Goal: Navigation & Orientation: Find specific page/section

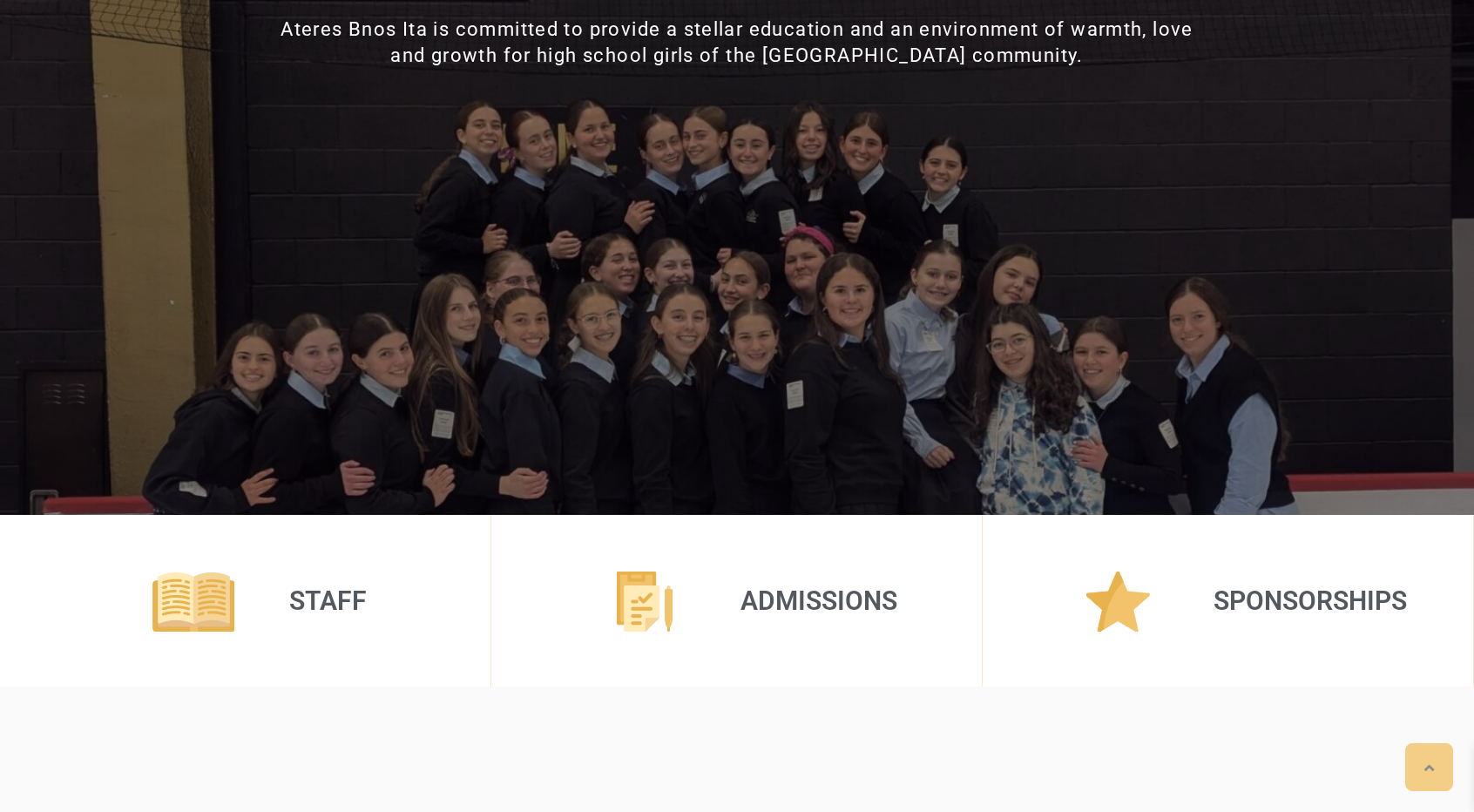
scroll to position [191, 0]
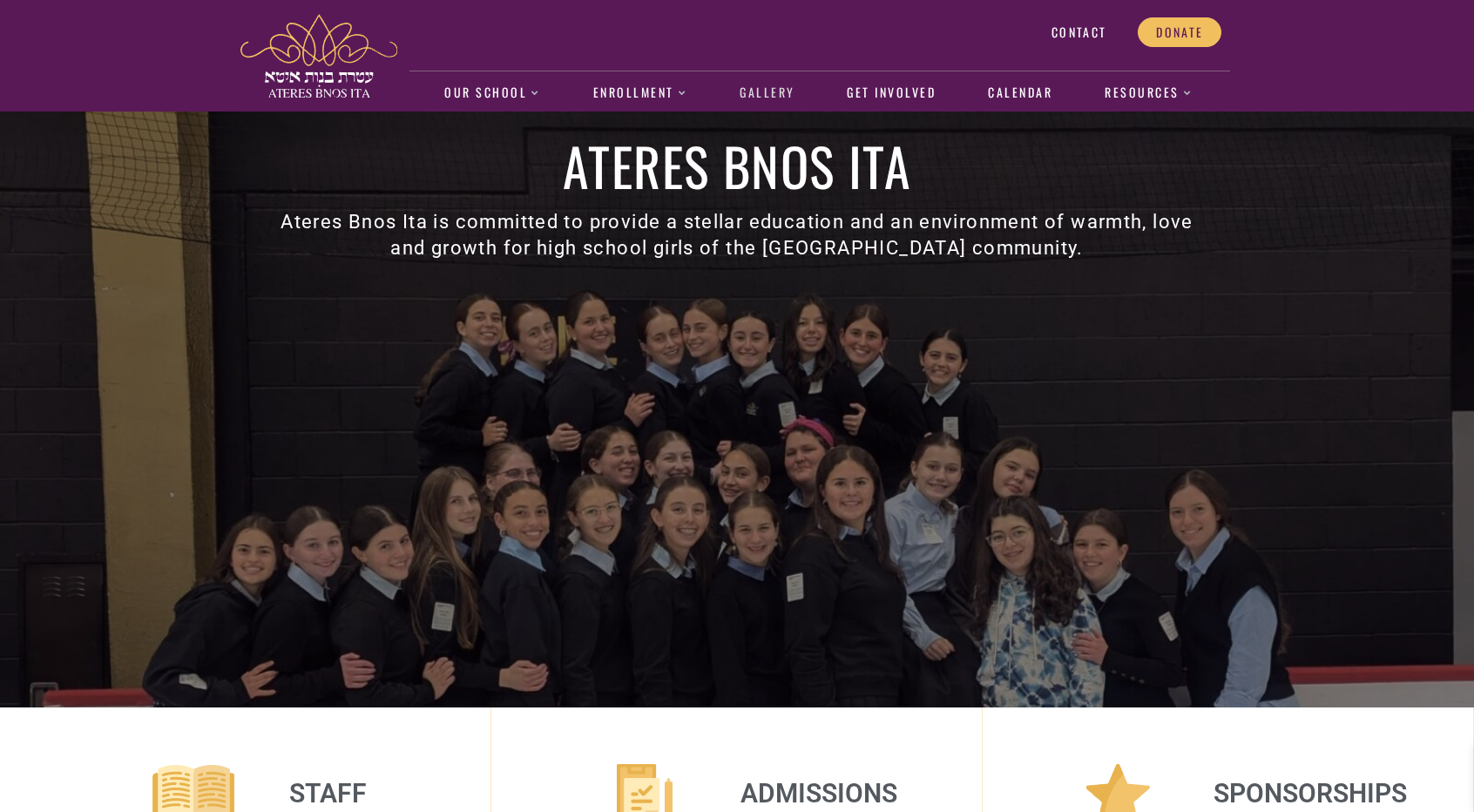
click at [779, 90] on link "Gallery" at bounding box center [767, 93] width 74 height 40
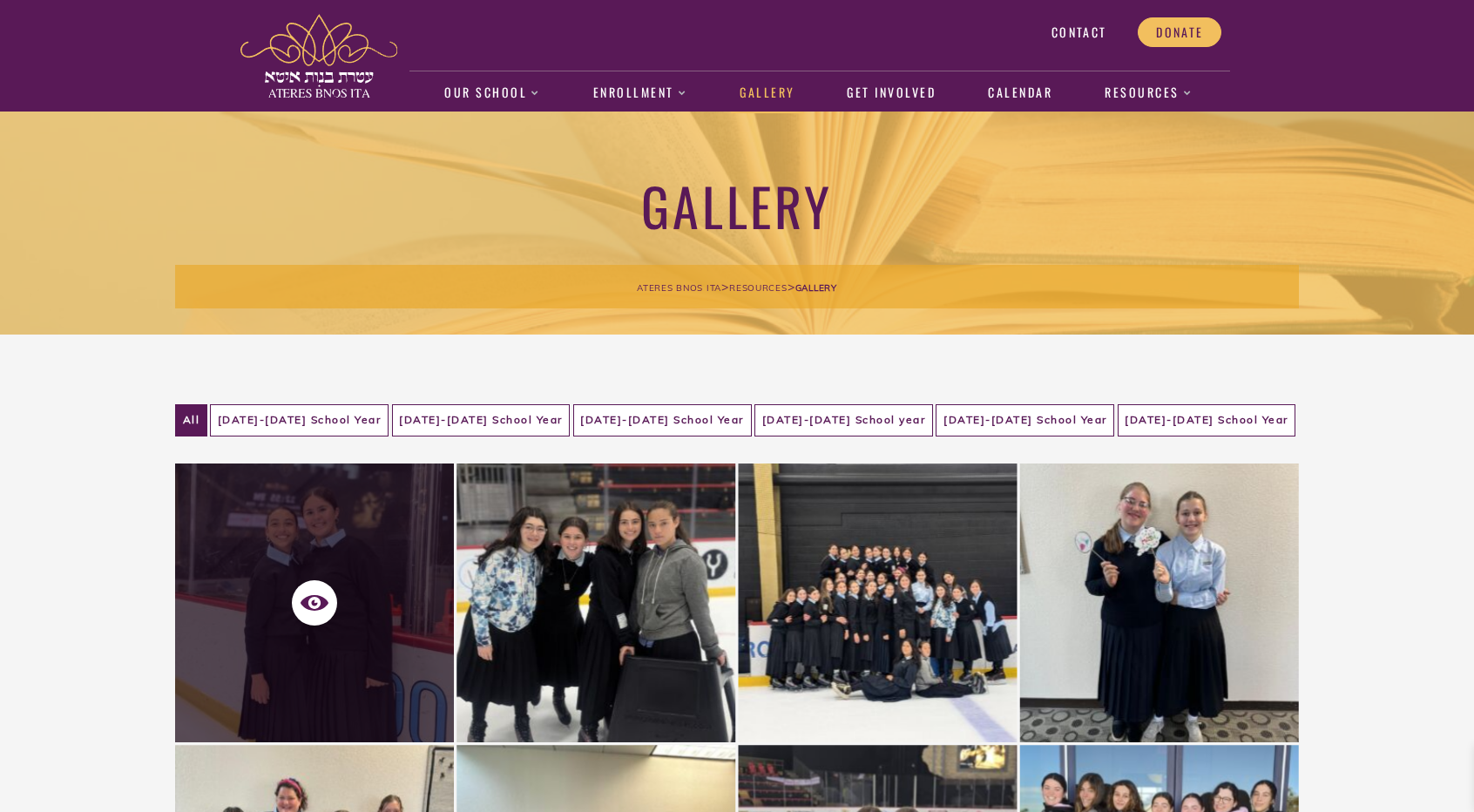
click at [303, 632] on div at bounding box center [314, 602] width 279 height 279
click at [312, 609] on icon at bounding box center [314, 602] width 27 height 27
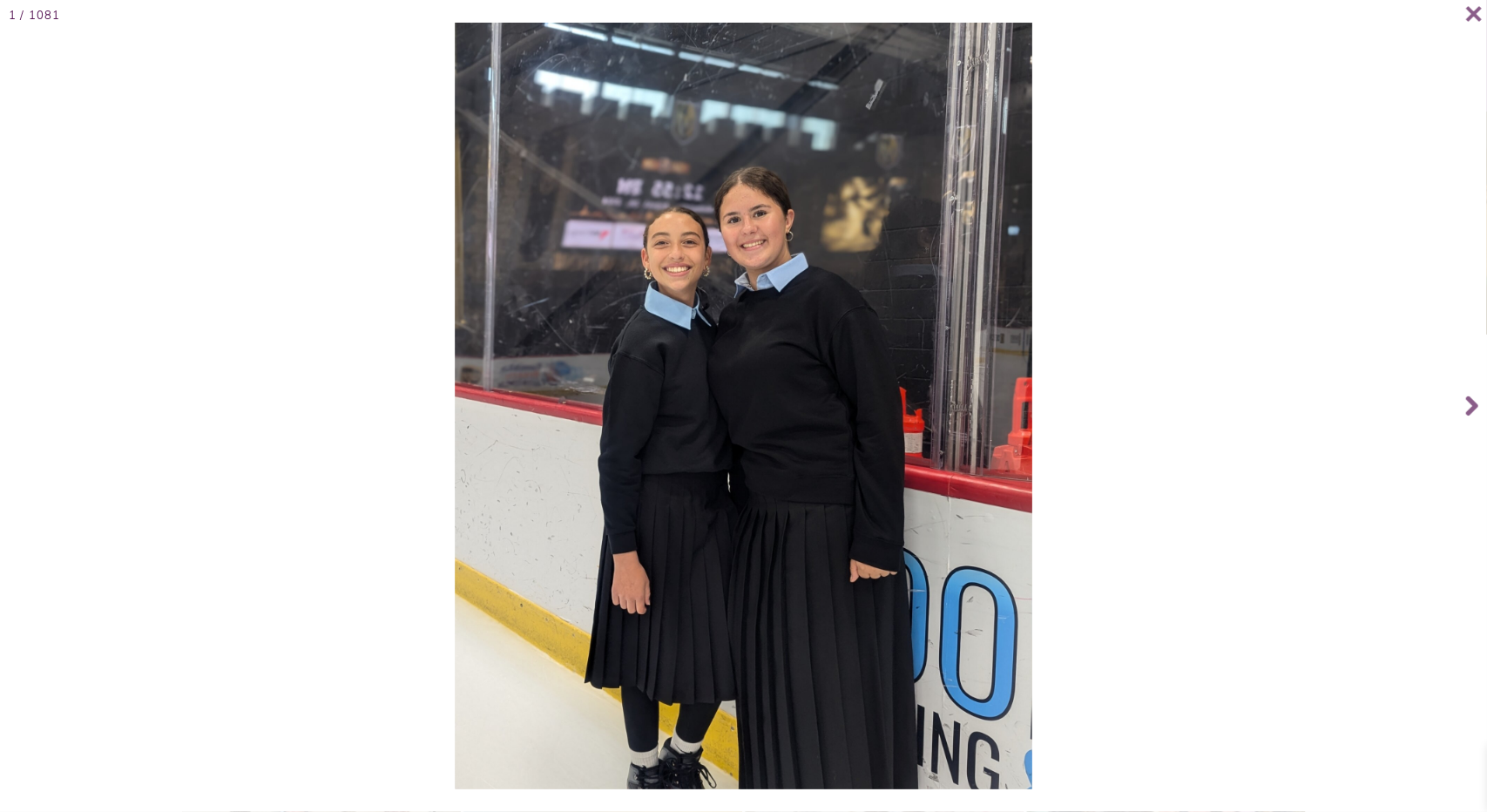
click at [324, 598] on div at bounding box center [743, 405] width 1476 height 766
click at [1471, 411] on icon at bounding box center [1472, 406] width 12 height 20
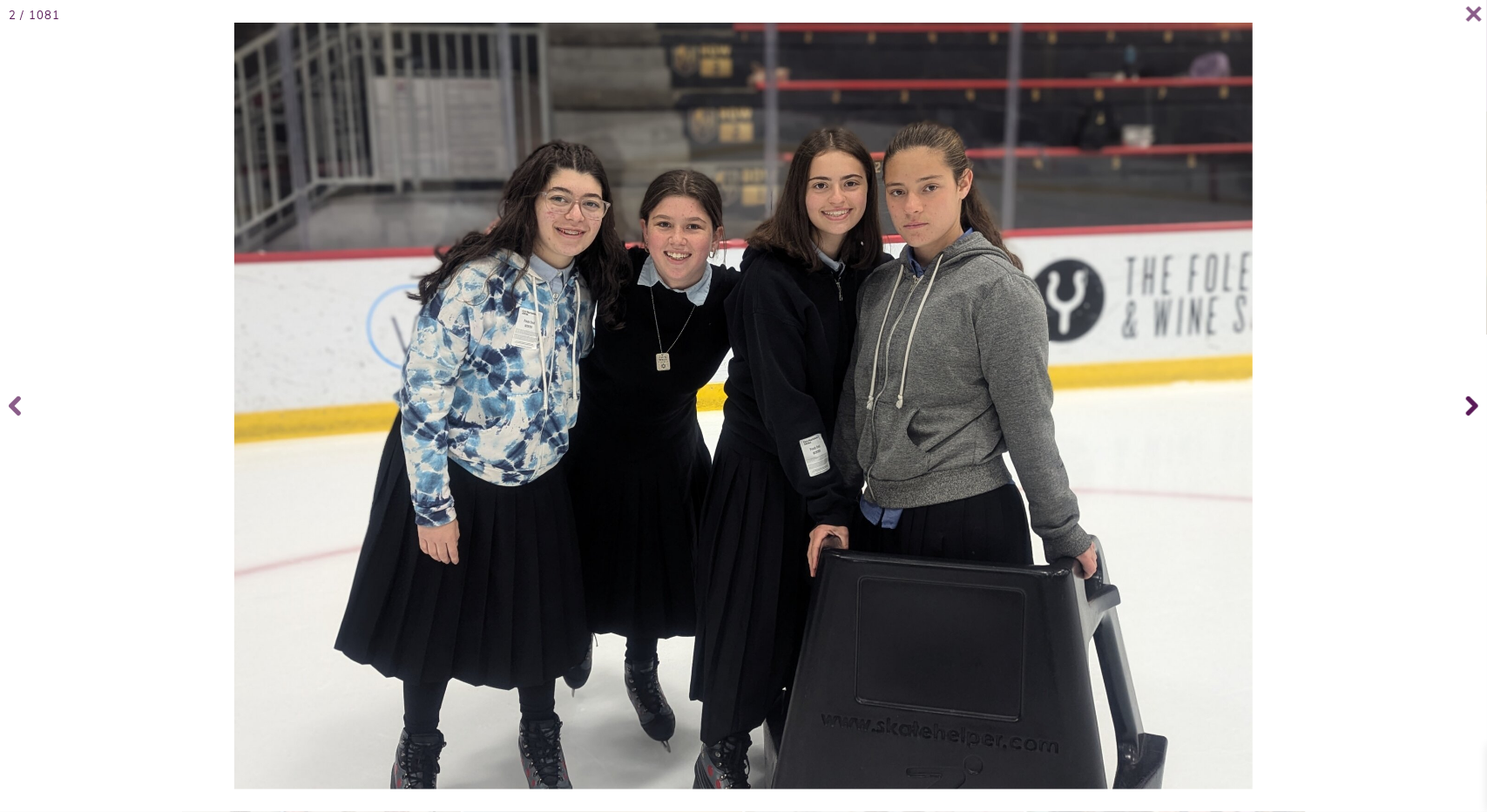
click at [1471, 410] on icon at bounding box center [1472, 406] width 12 height 20
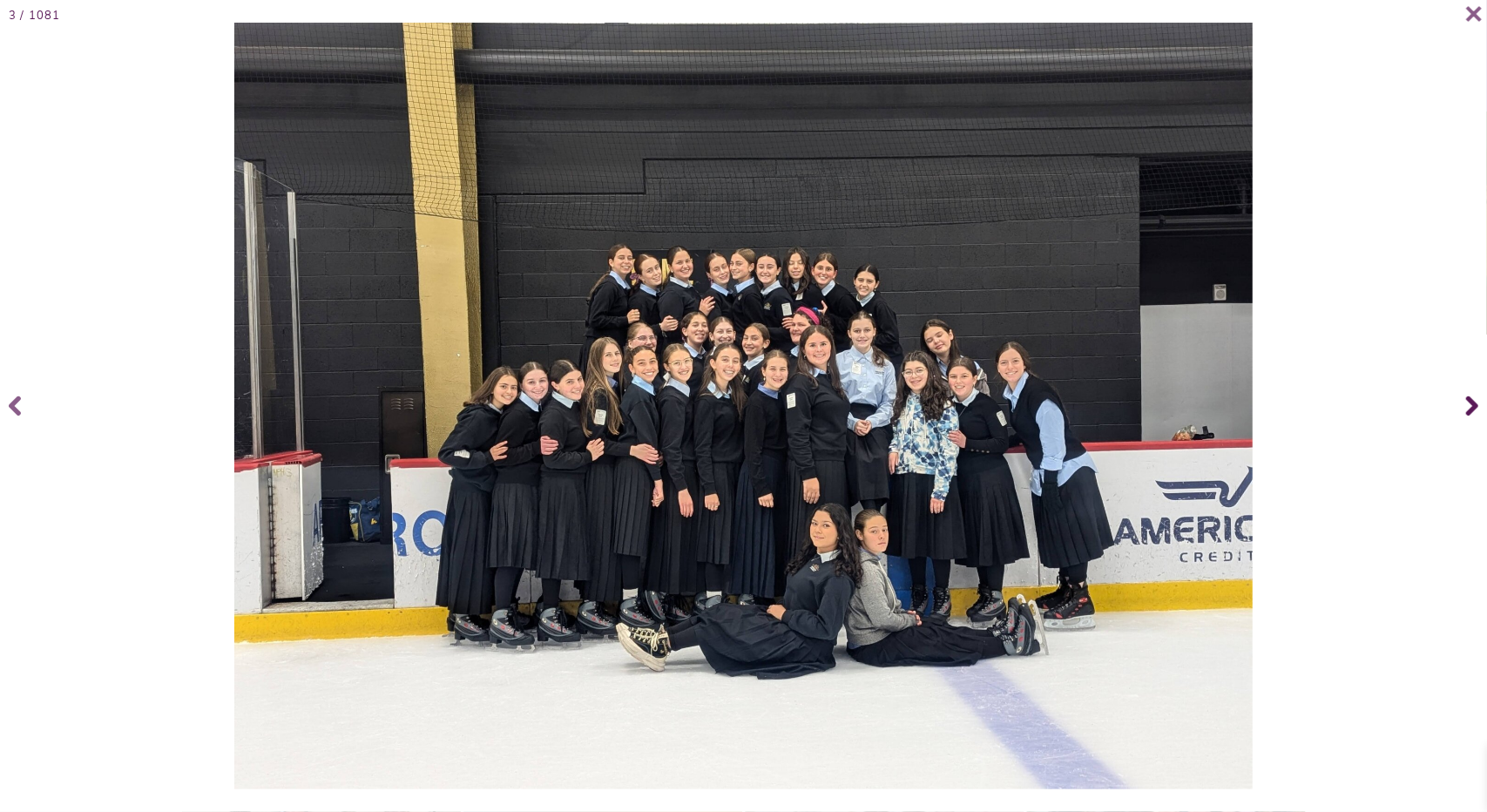
click at [1471, 410] on icon at bounding box center [1472, 406] width 12 height 20
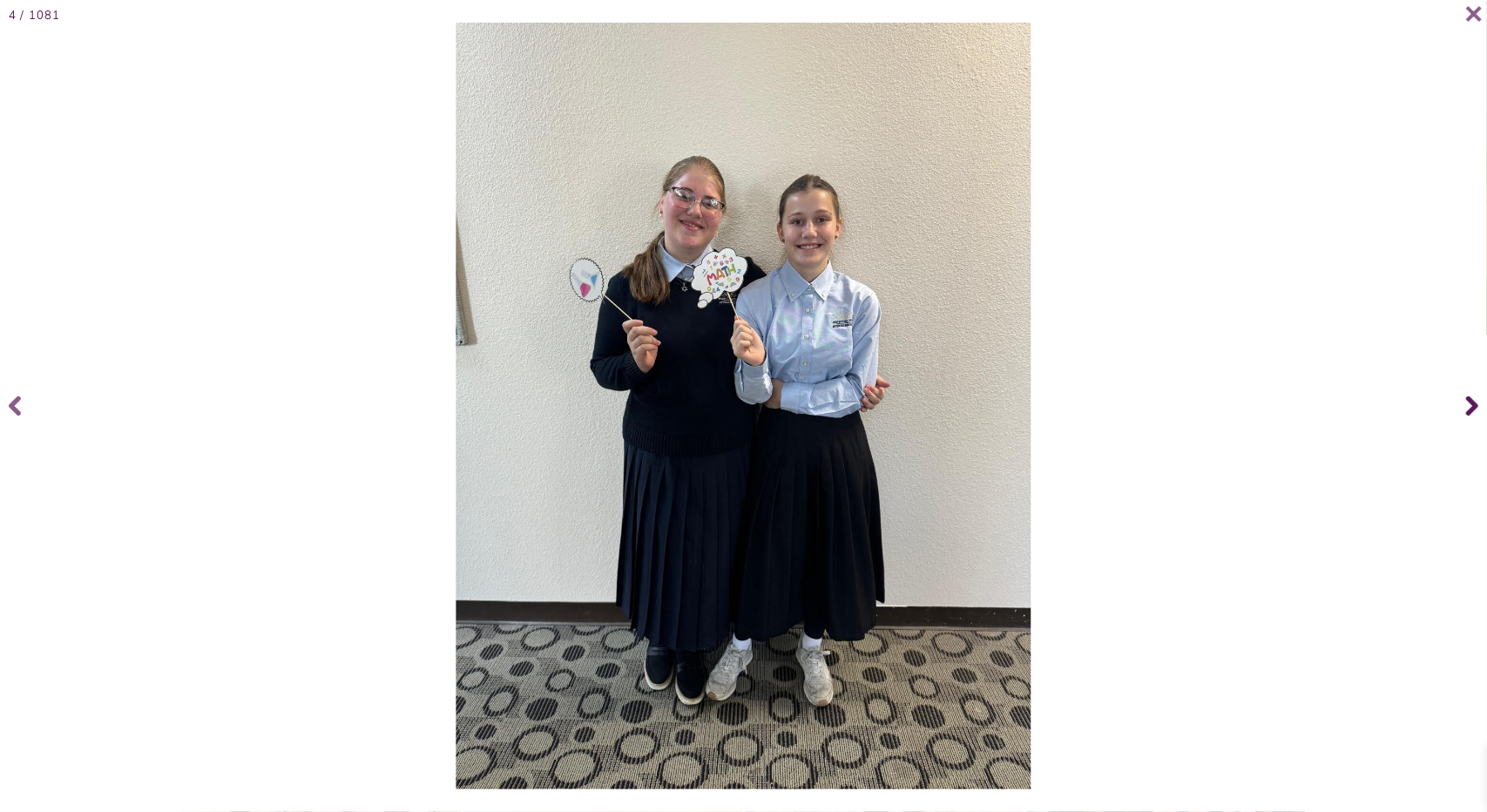
click at [1471, 410] on icon at bounding box center [1472, 406] width 12 height 20
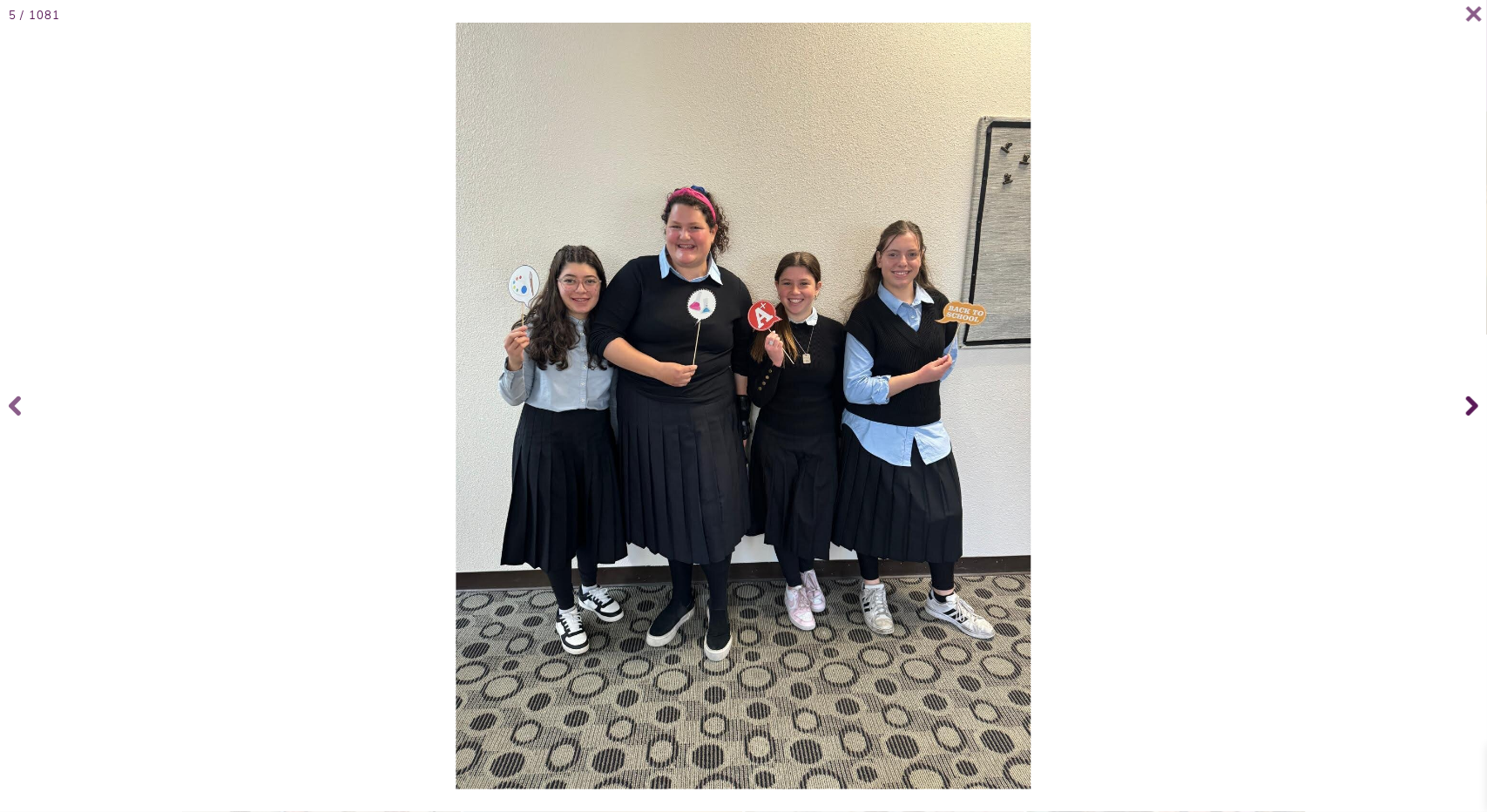
click at [1470, 411] on icon at bounding box center [1472, 406] width 12 height 20
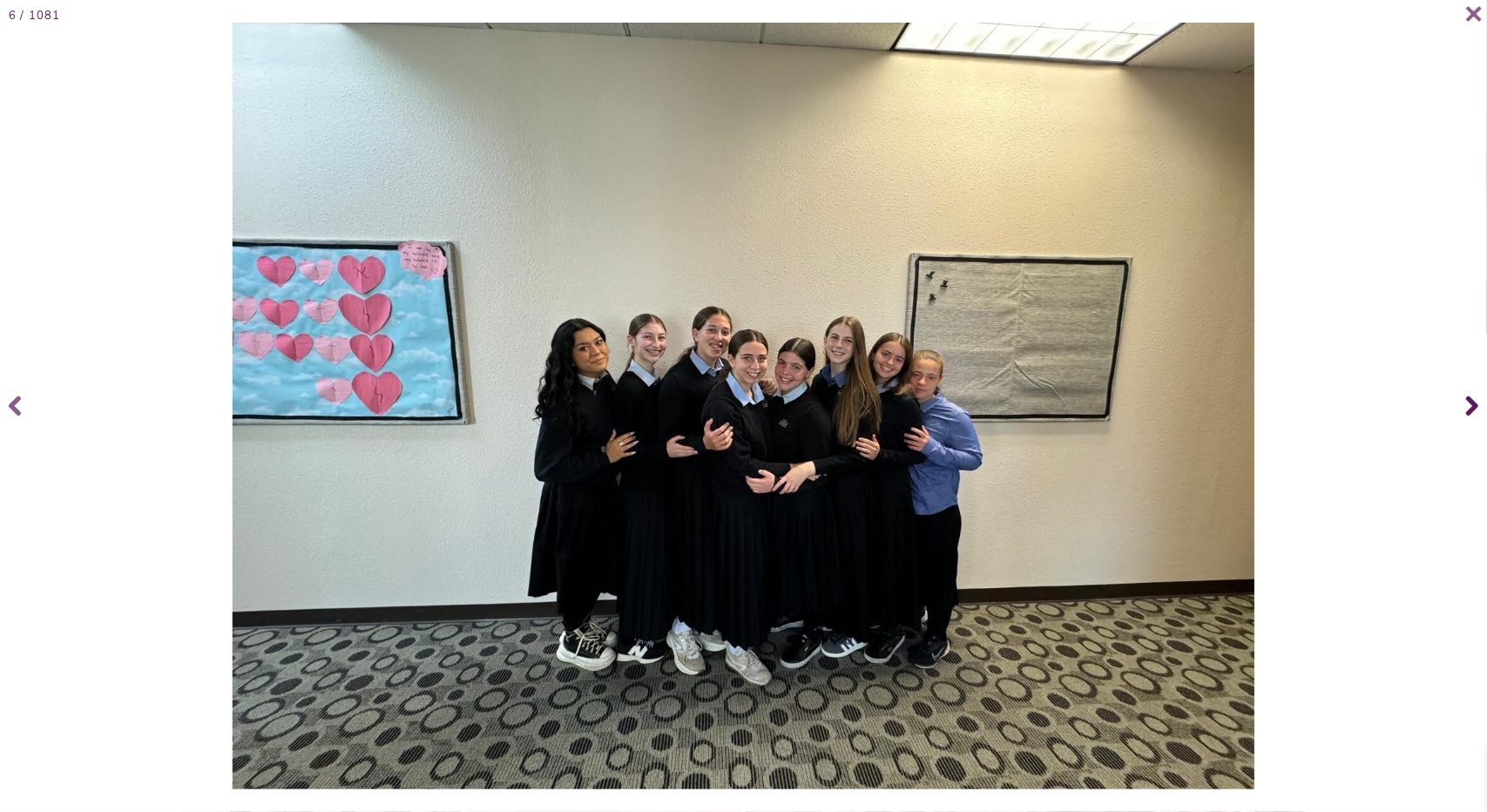
click at [1471, 410] on icon at bounding box center [1472, 406] width 12 height 20
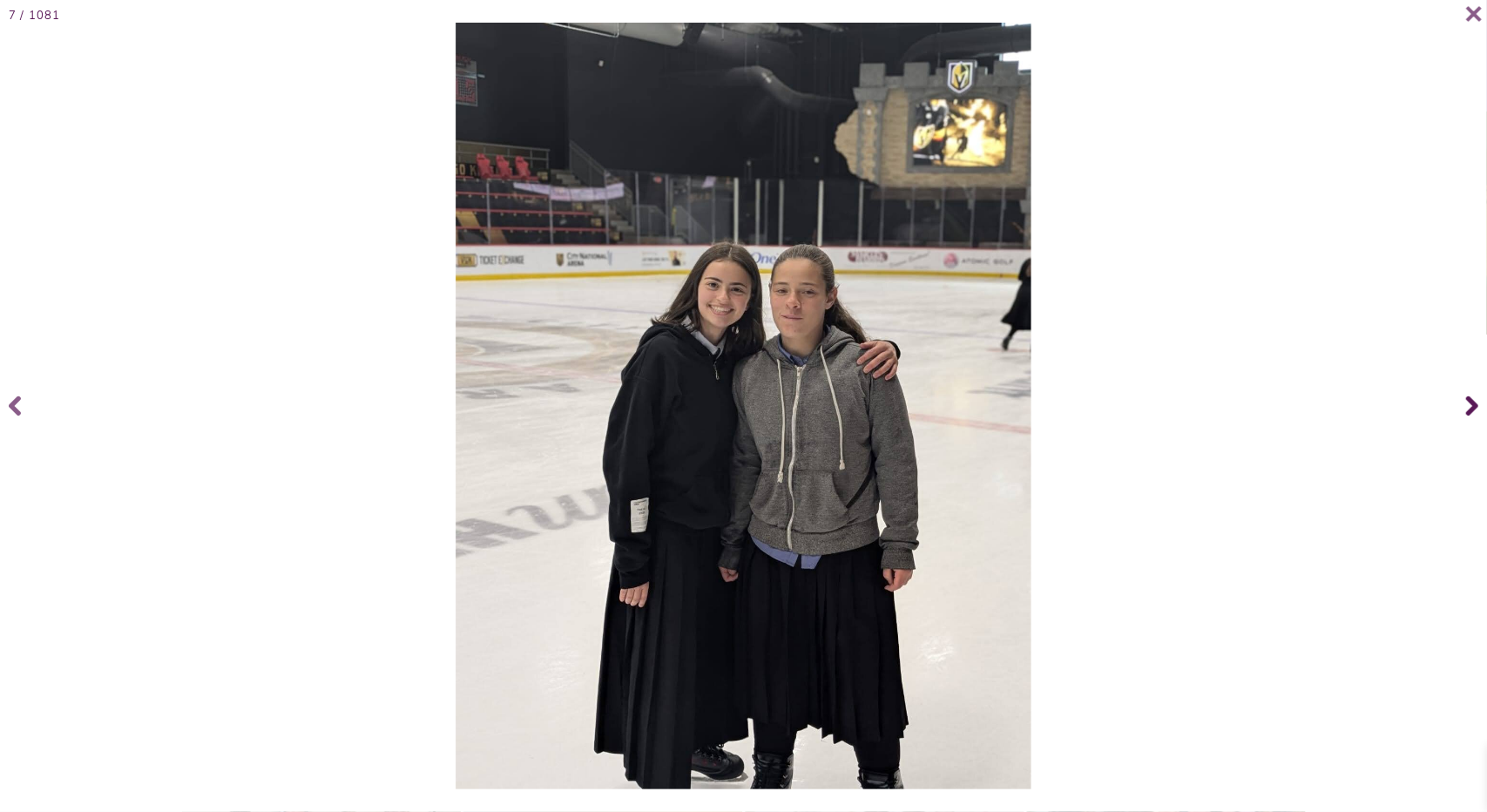
click at [1472, 405] on icon at bounding box center [1472, 406] width 12 height 20
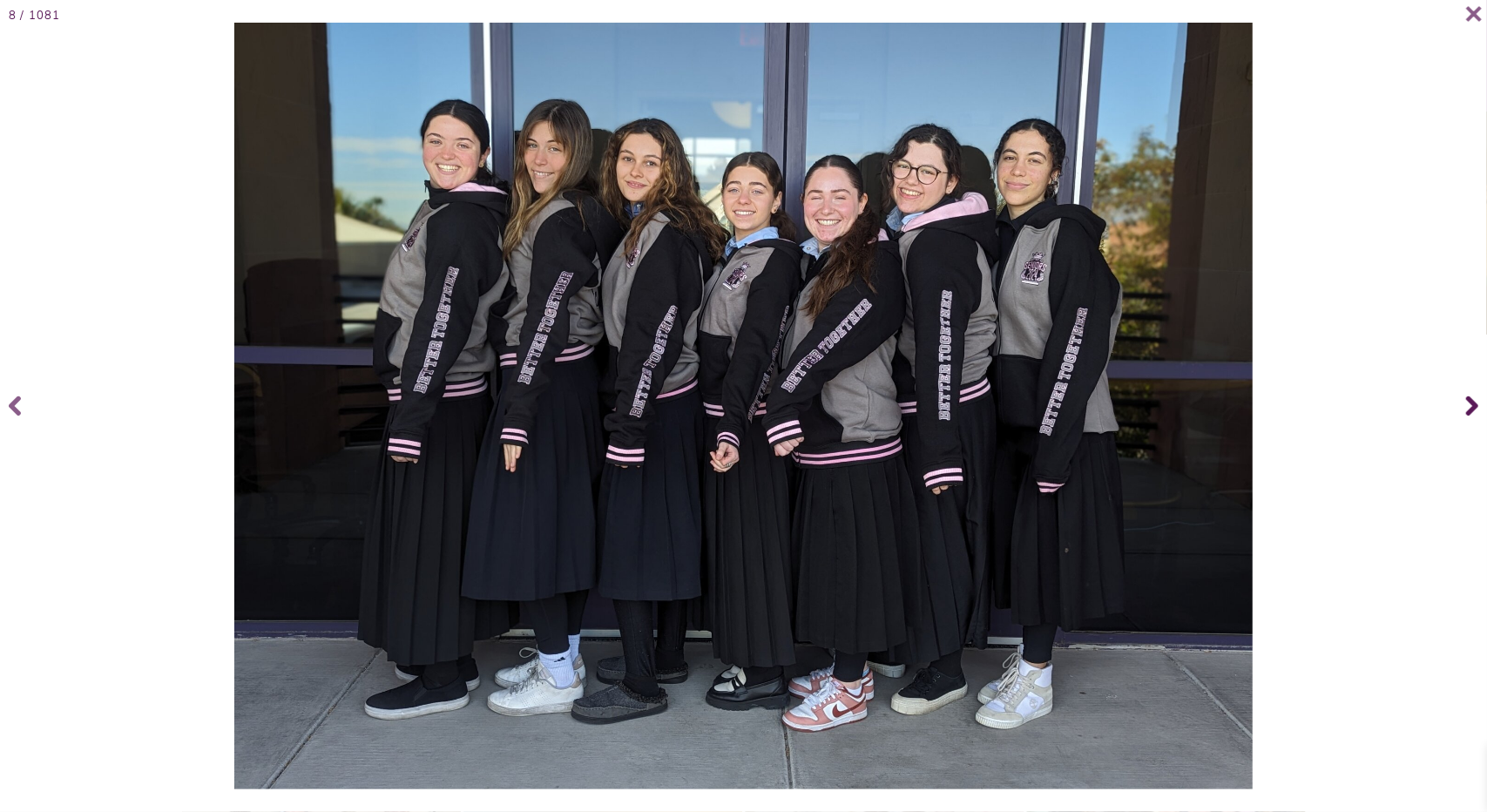
click at [1472, 405] on icon at bounding box center [1472, 406] width 12 height 20
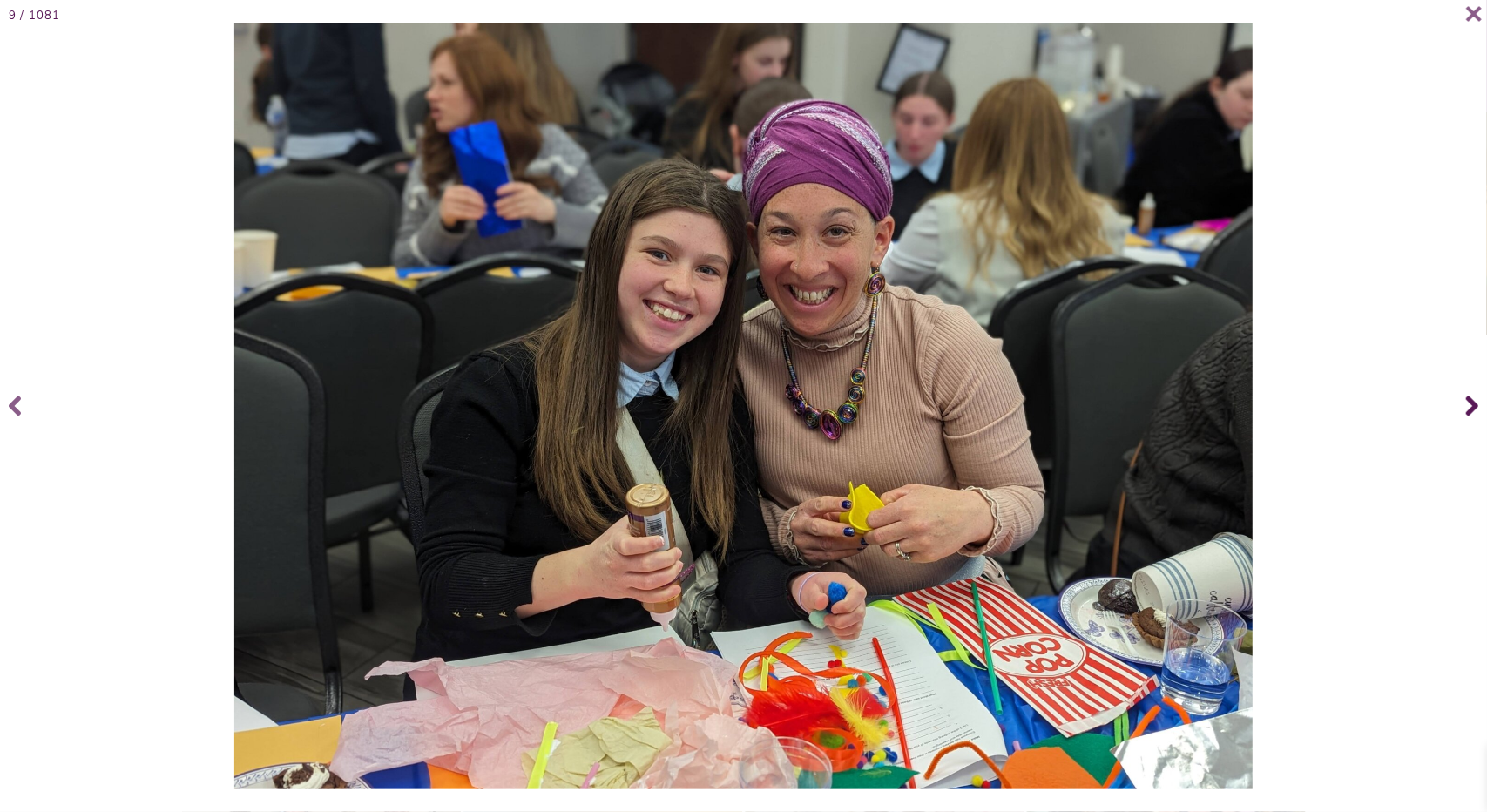
click at [1470, 408] on icon at bounding box center [1472, 406] width 12 height 20
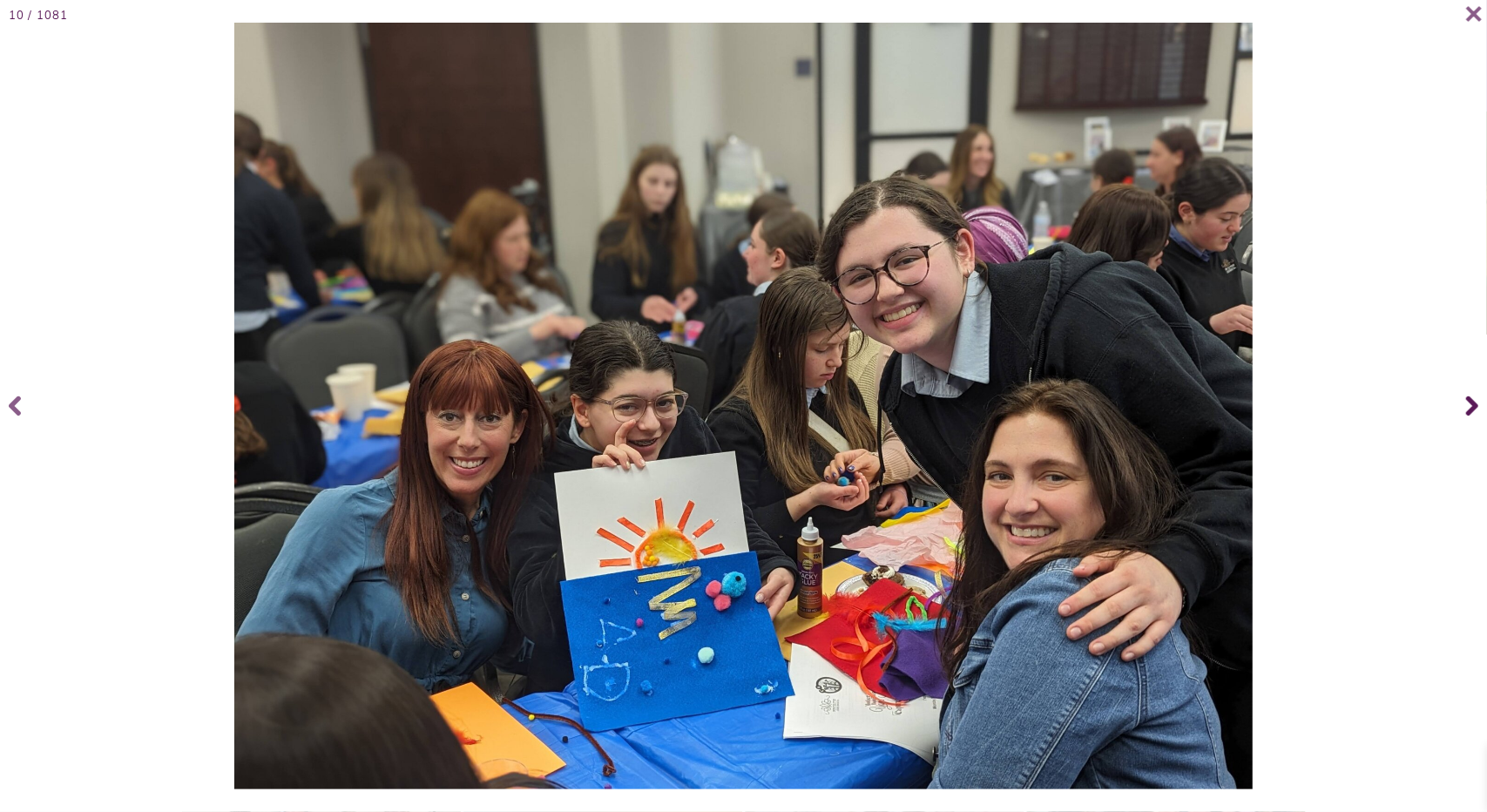
click at [1473, 407] on span at bounding box center [1469, 405] width 35 height 70
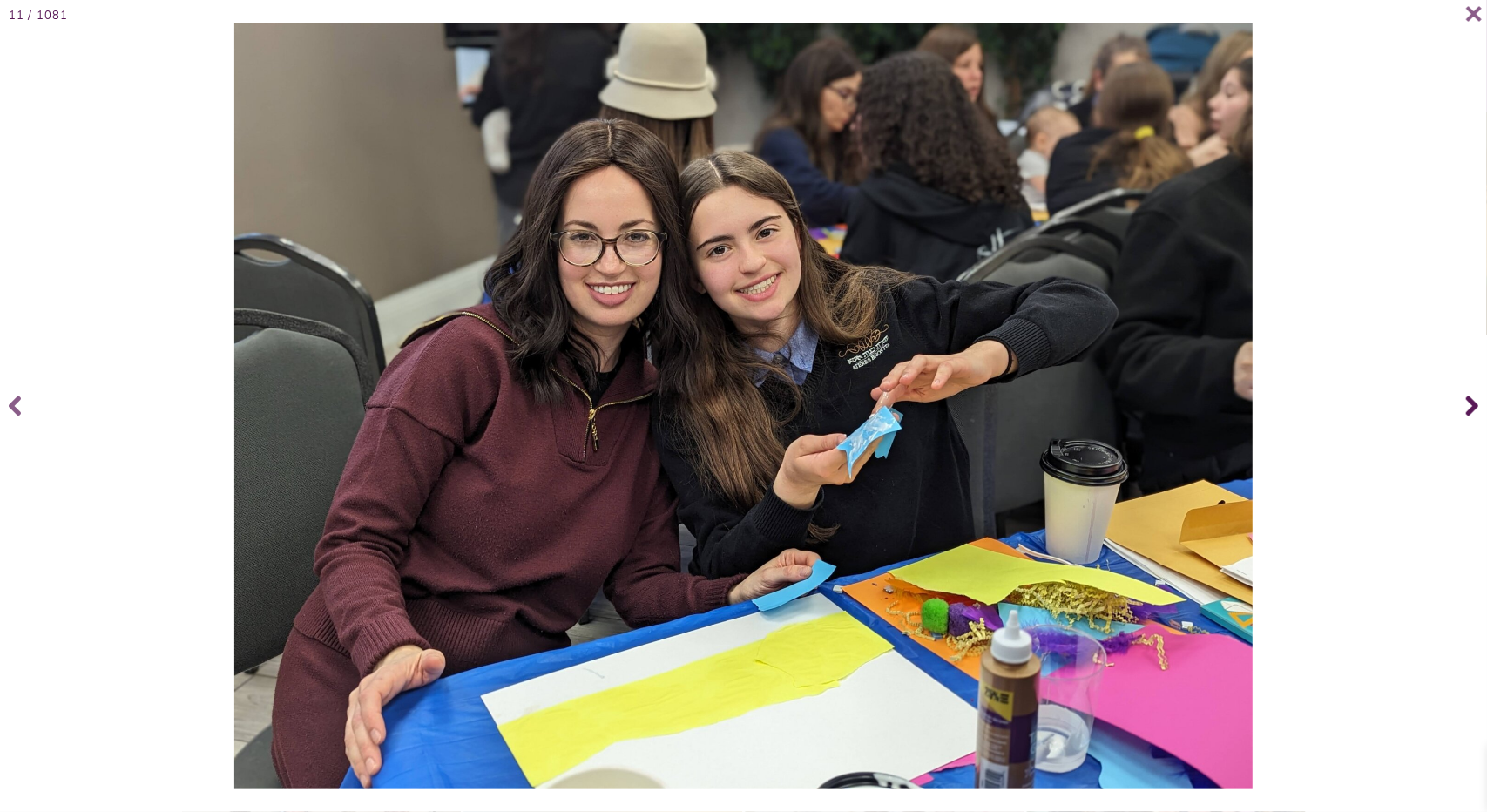
click at [1473, 407] on span at bounding box center [1469, 405] width 35 height 70
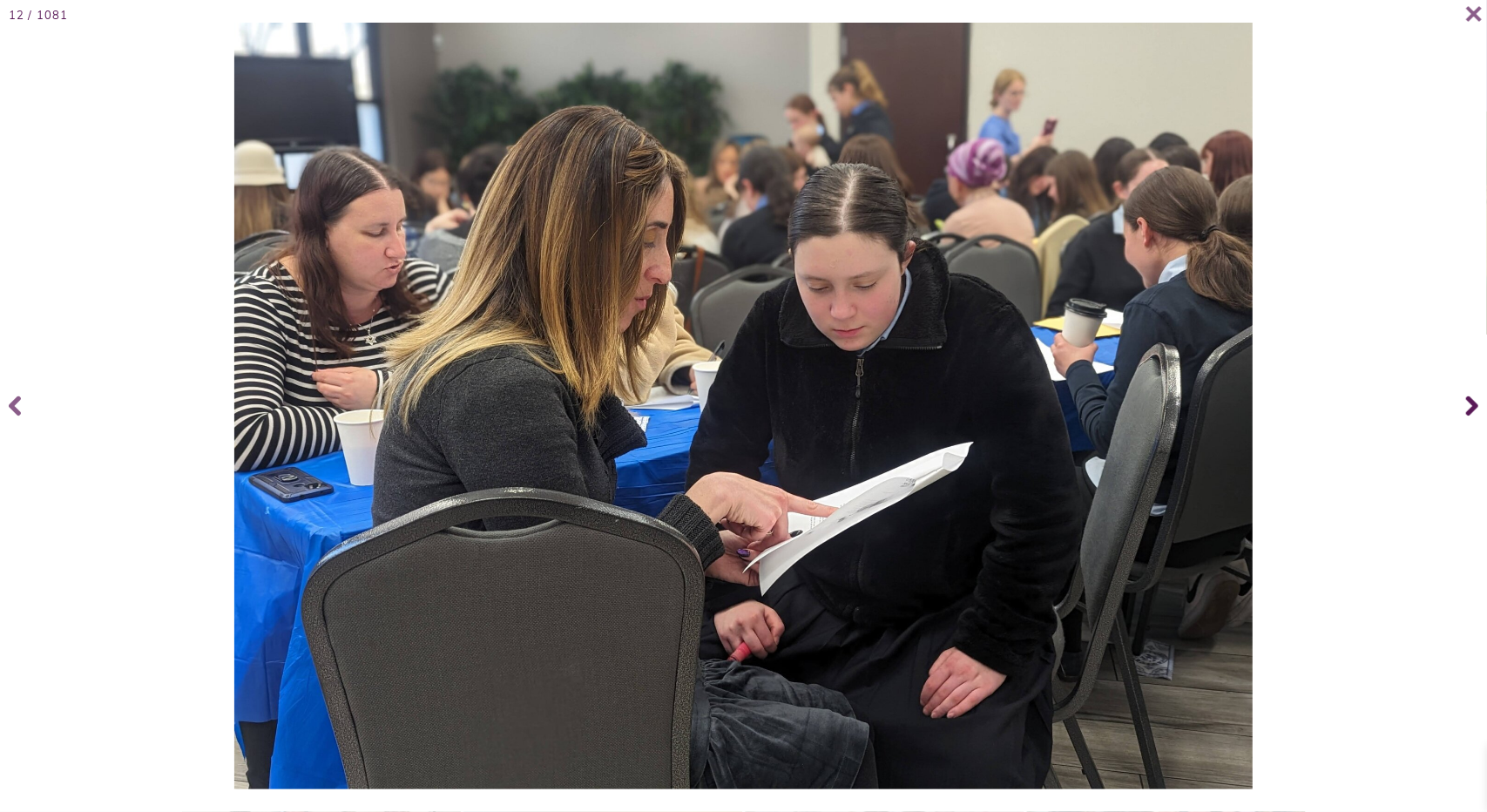
click at [1473, 407] on span at bounding box center [1469, 405] width 35 height 70
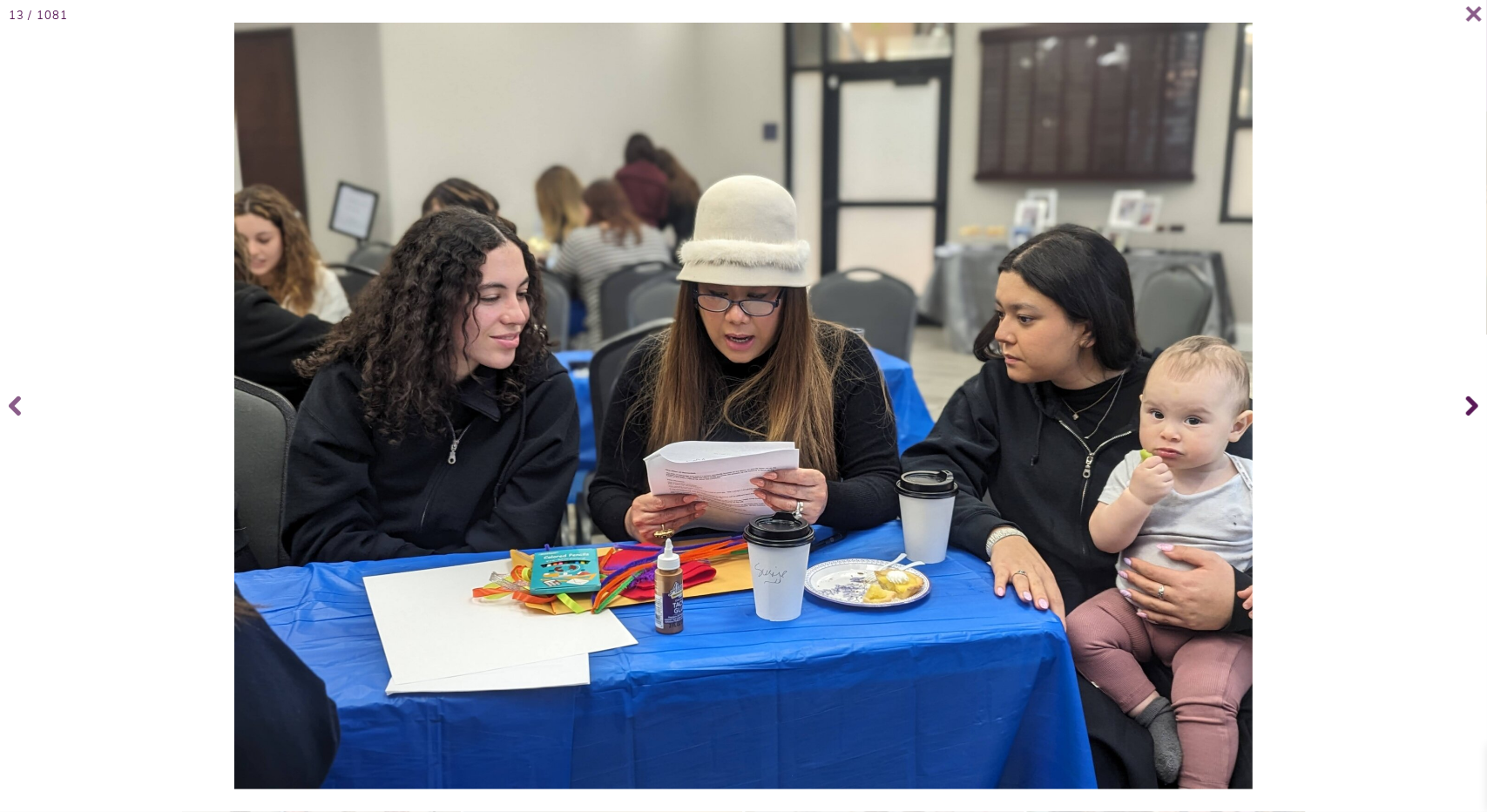
click at [1473, 411] on icon at bounding box center [1472, 405] width 12 height 70
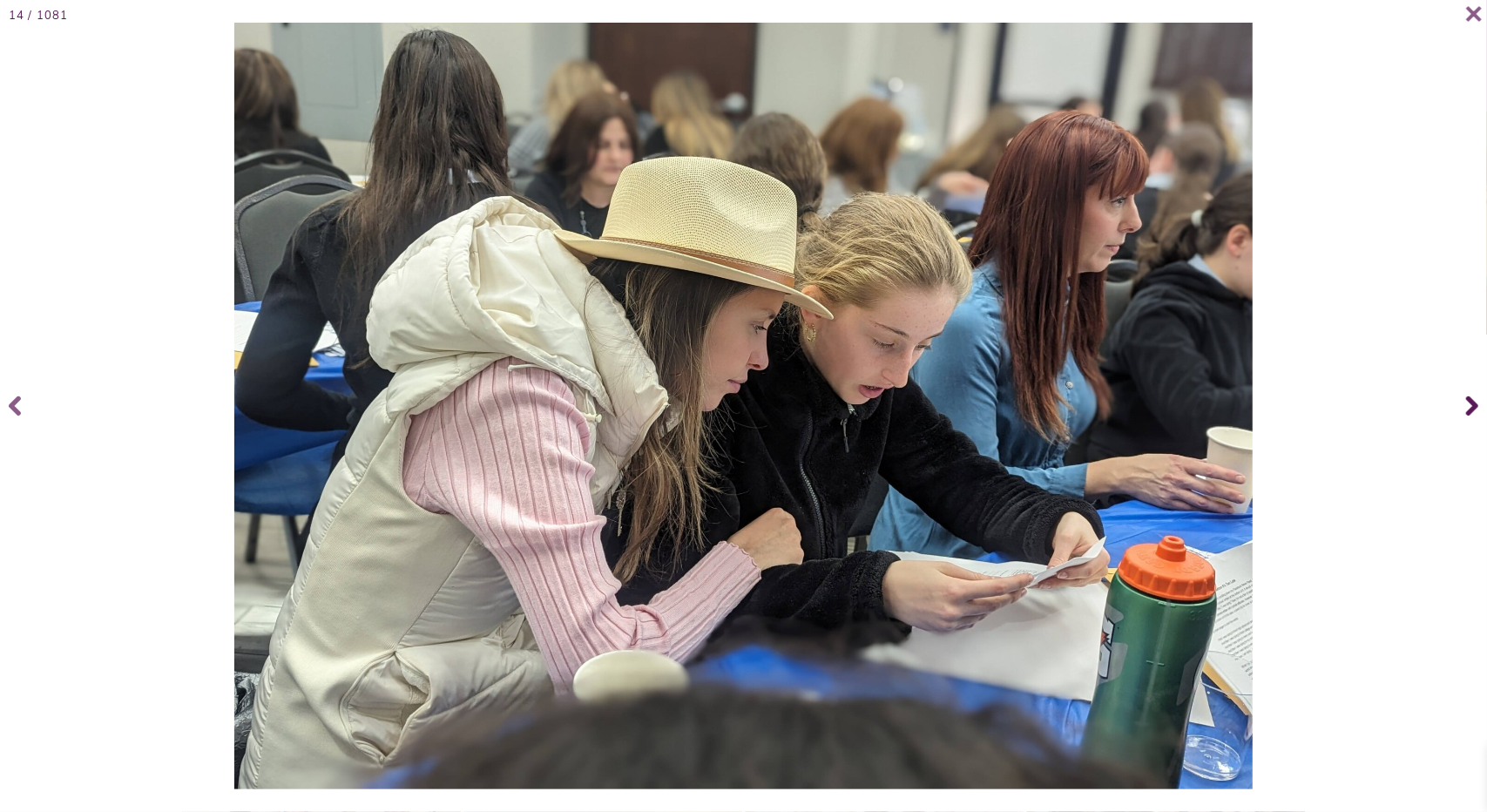
click at [1473, 412] on icon at bounding box center [1472, 405] width 12 height 70
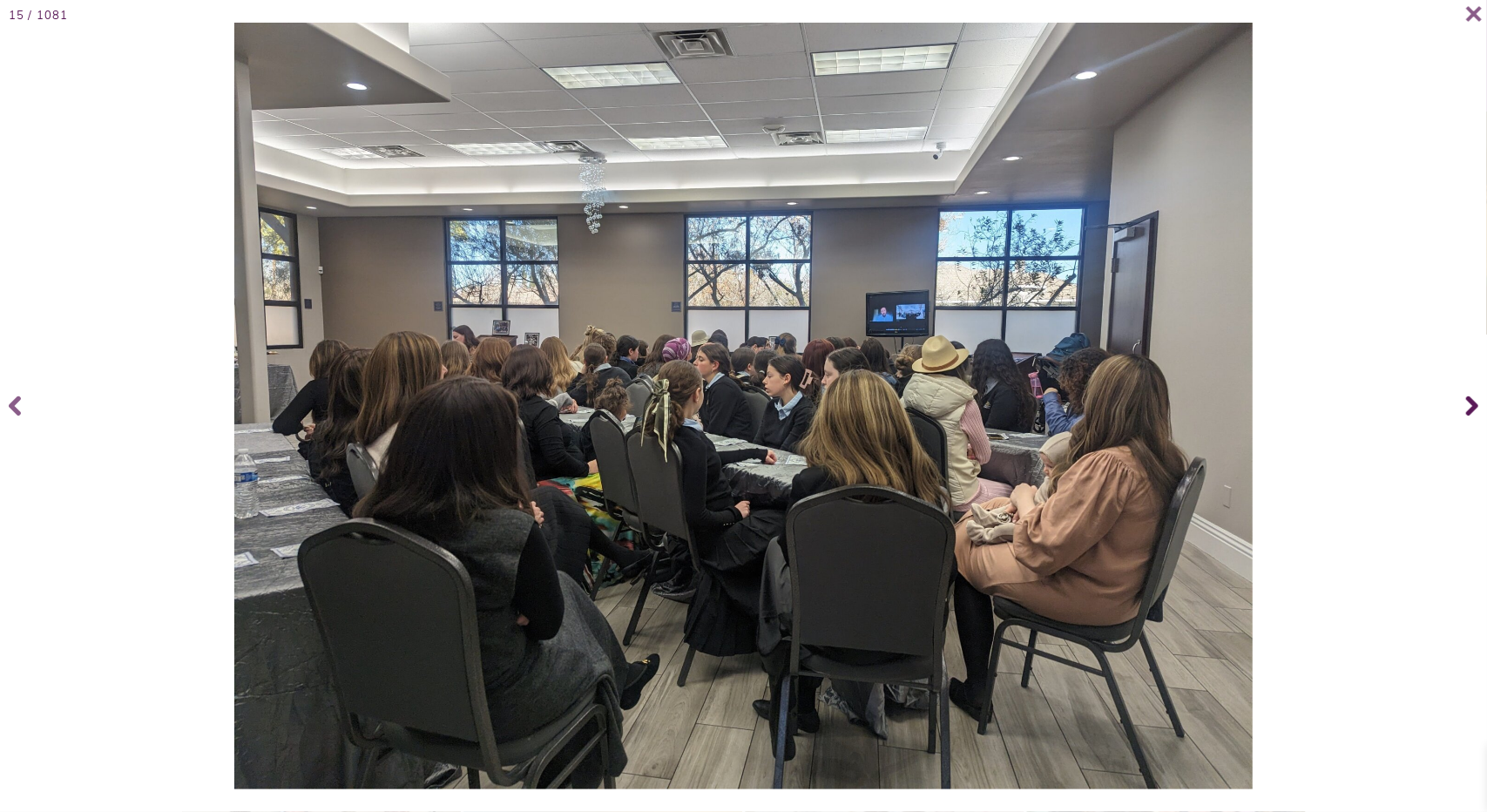
click at [1473, 412] on icon at bounding box center [1472, 405] width 12 height 70
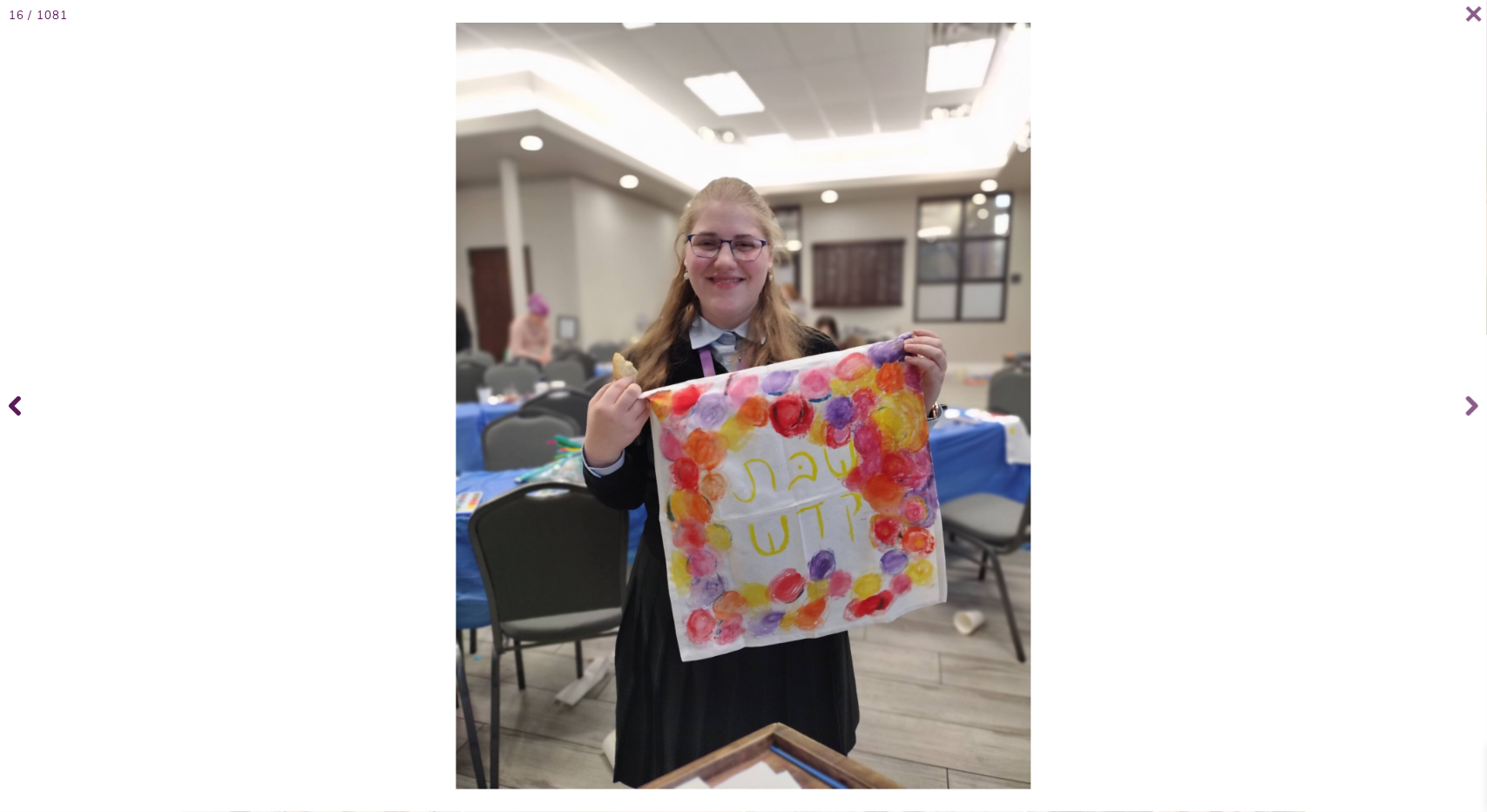
click at [16, 400] on icon at bounding box center [15, 406] width 12 height 20
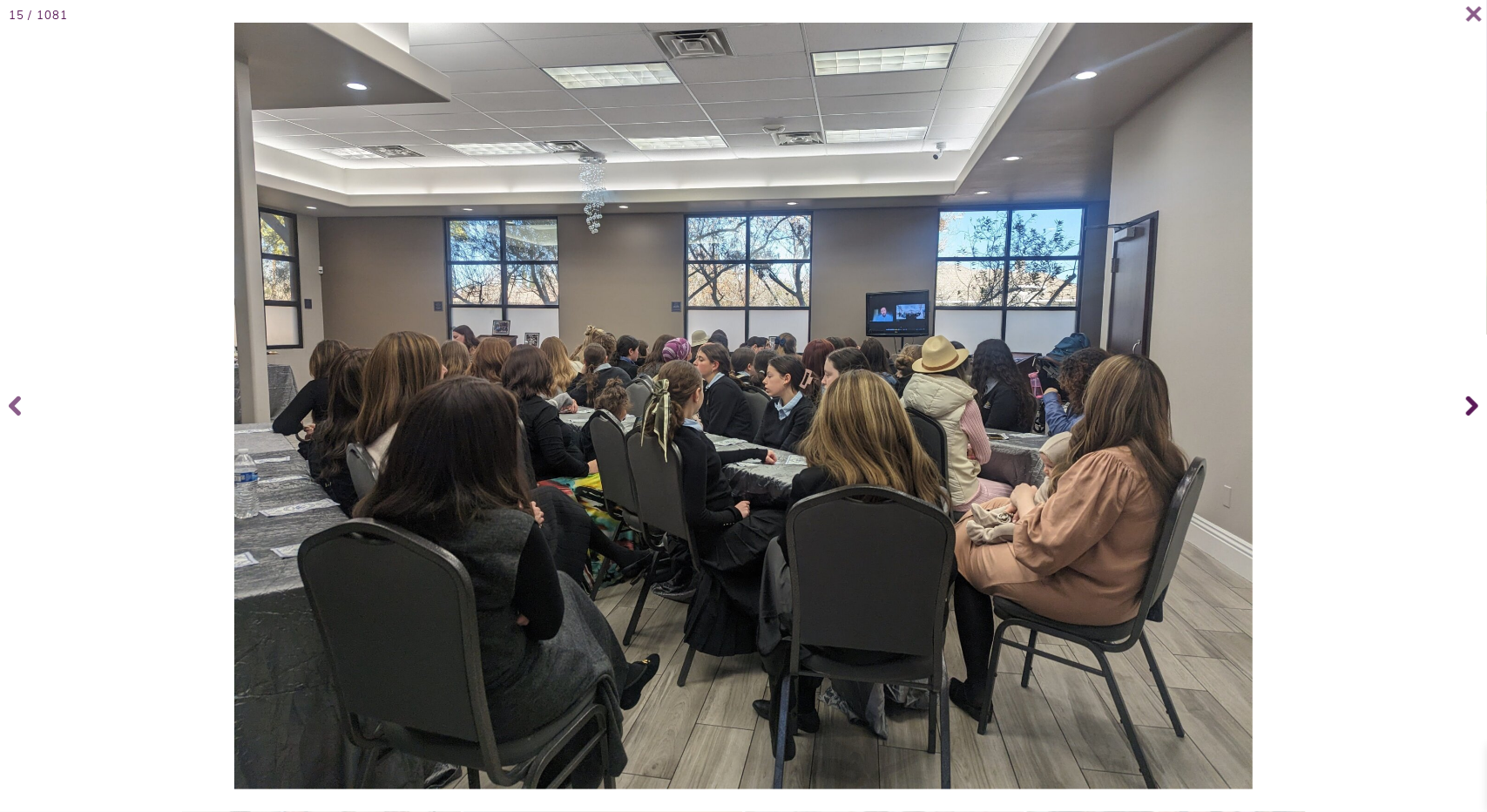
click at [1473, 407] on icon at bounding box center [1472, 406] width 12 height 20
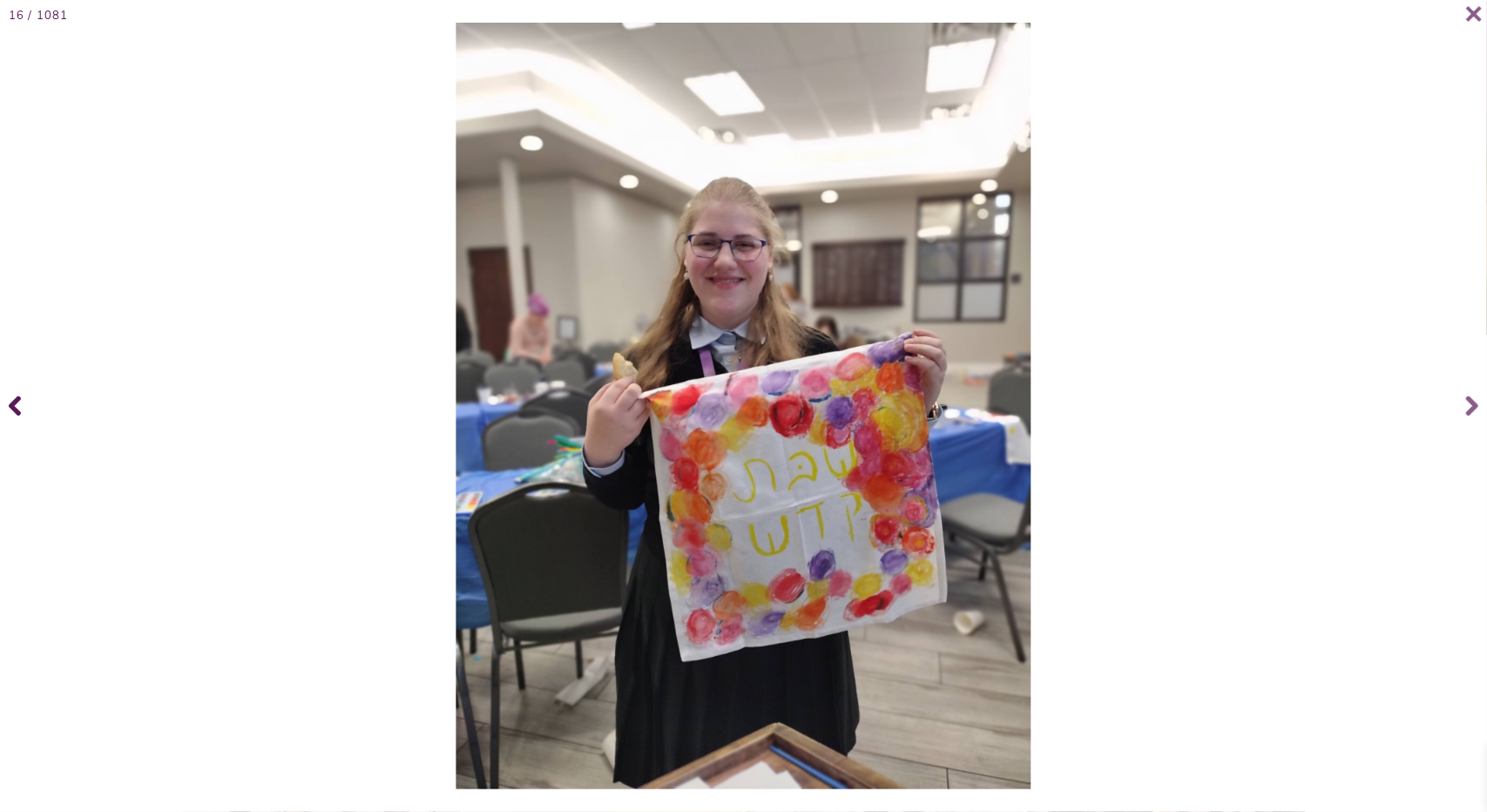
click at [14, 412] on icon at bounding box center [15, 406] width 12 height 20
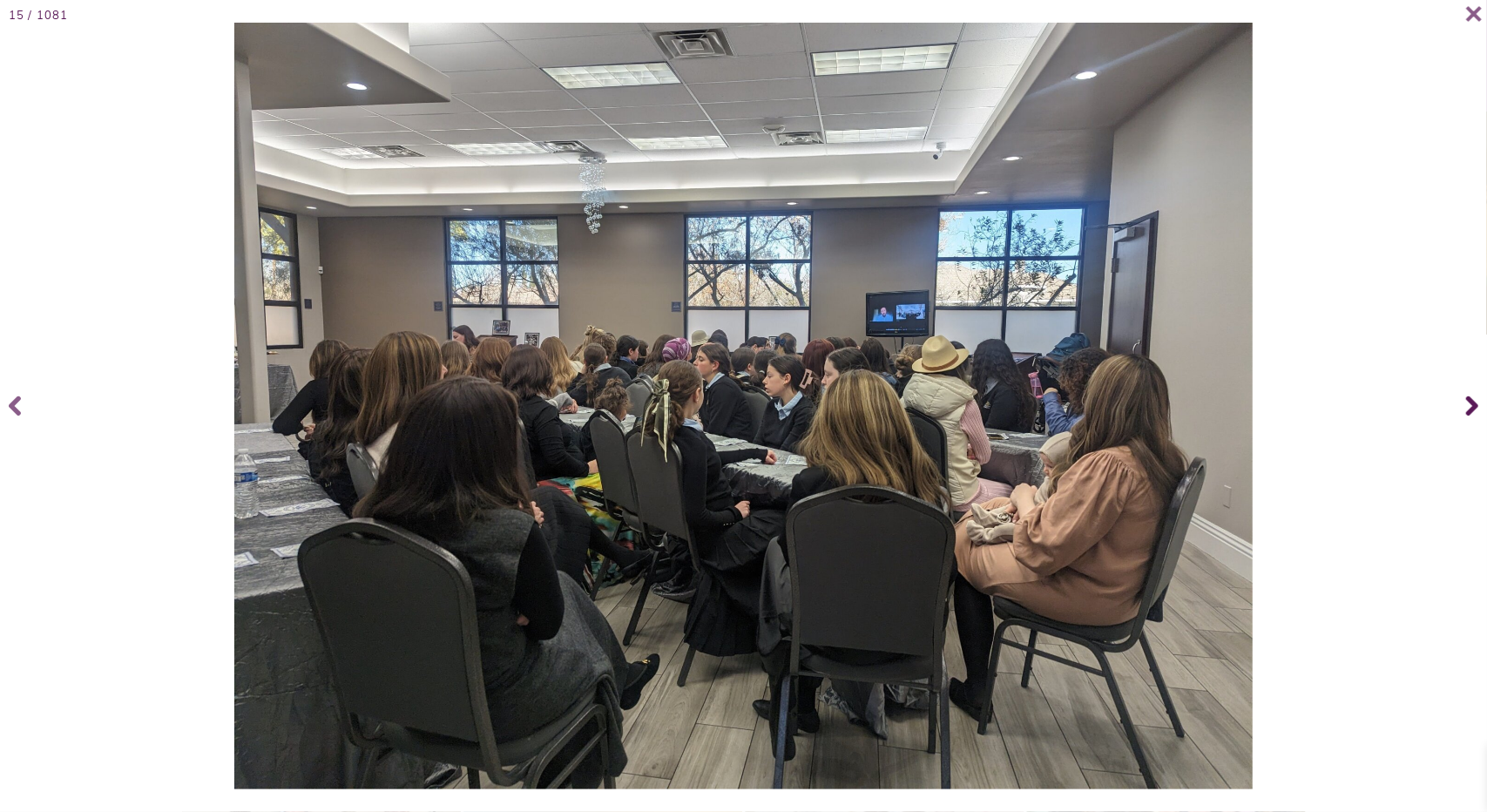
click at [1467, 400] on icon at bounding box center [1472, 406] width 12 height 20
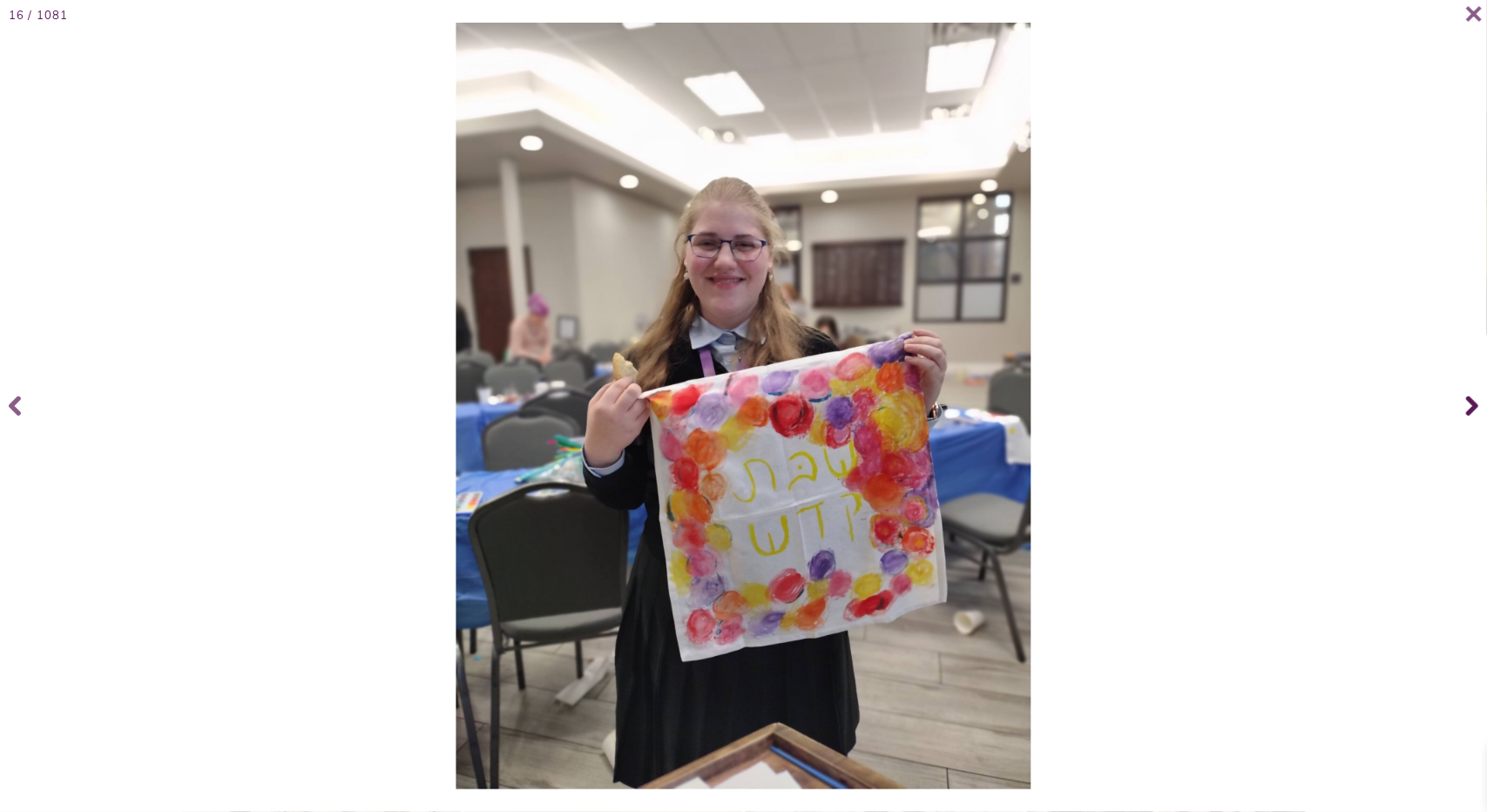
click at [1467, 400] on icon at bounding box center [1472, 406] width 12 height 20
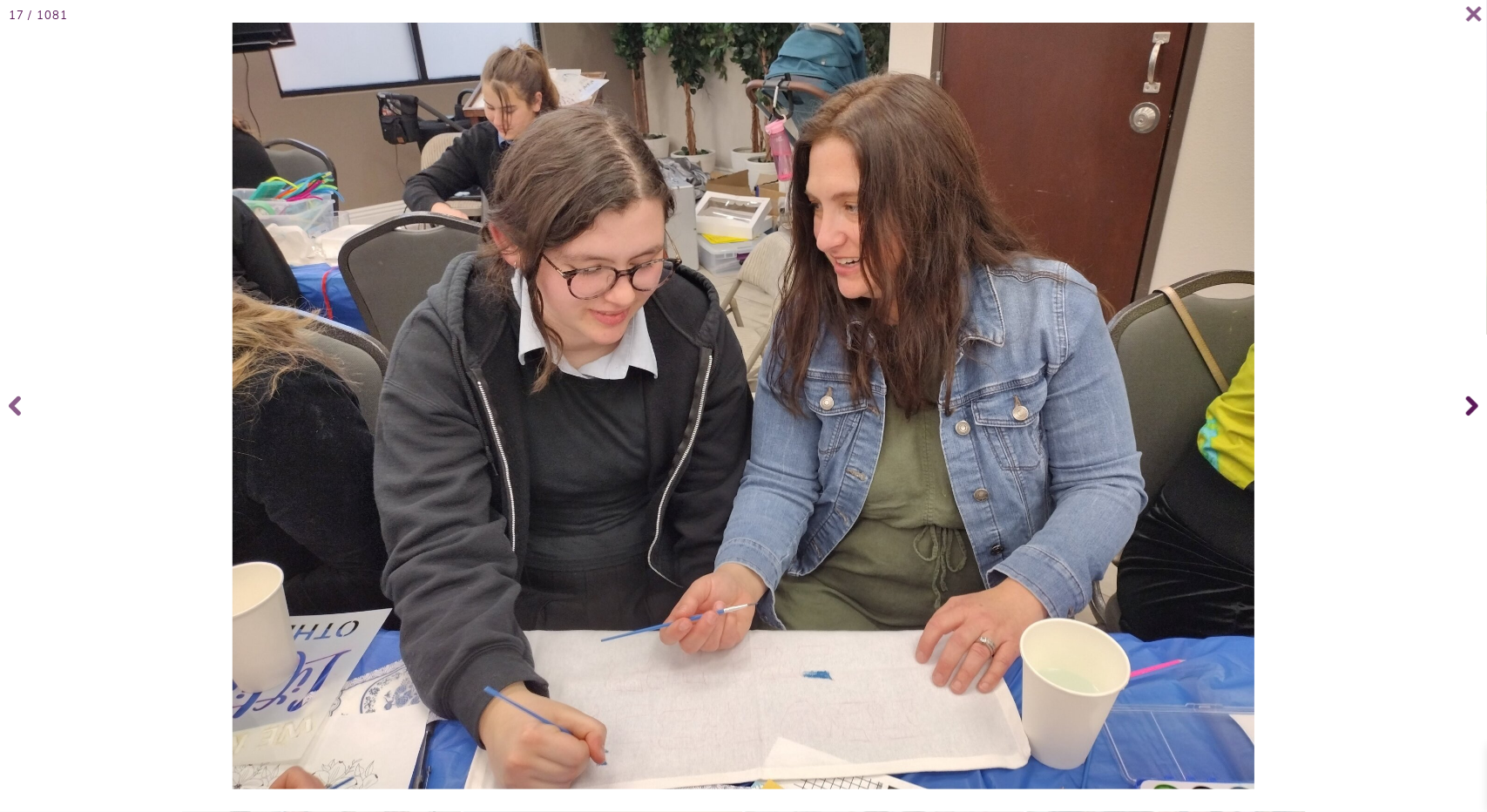
click at [1468, 400] on icon at bounding box center [1472, 406] width 12 height 20
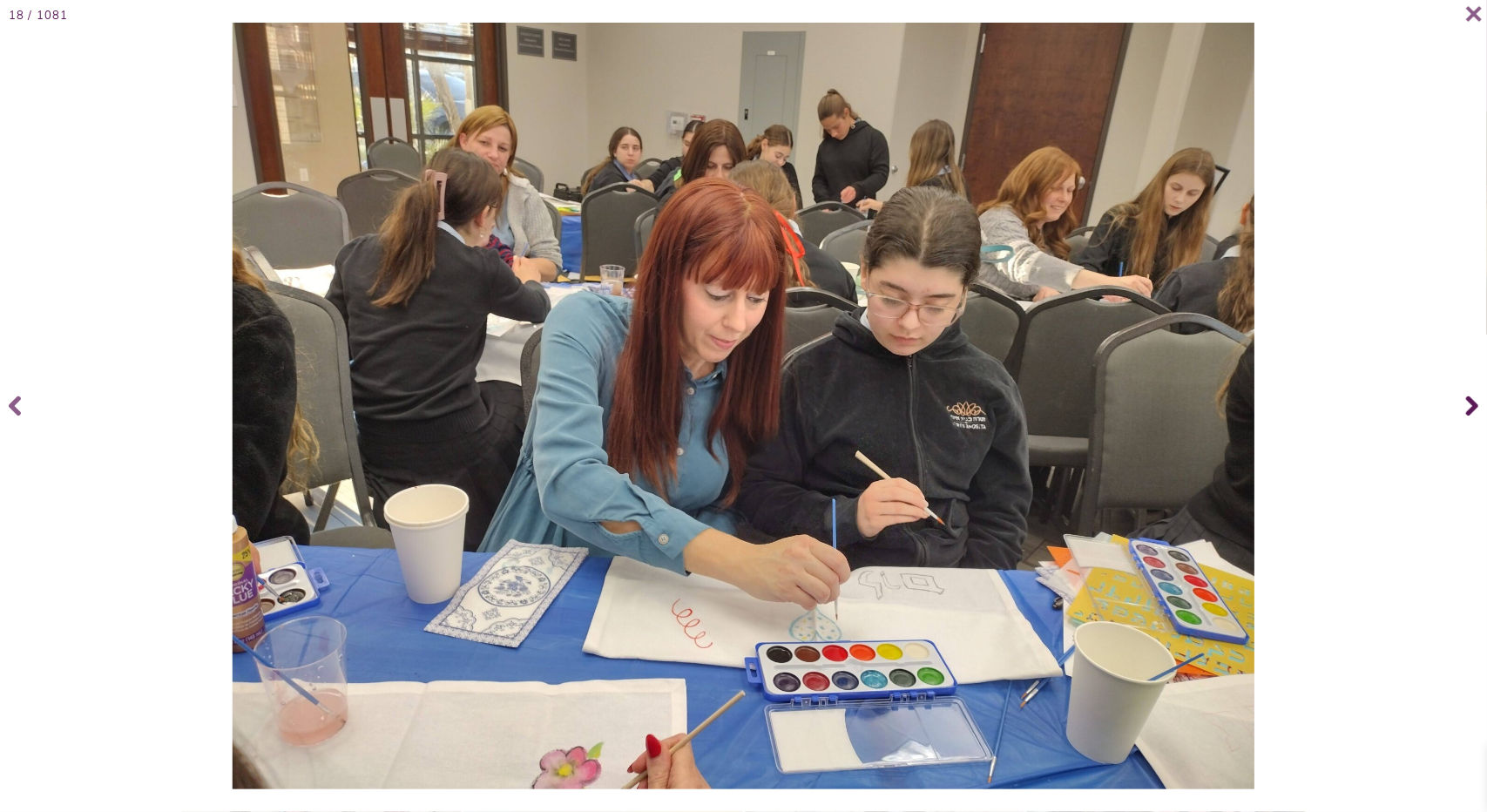
click at [1468, 400] on icon at bounding box center [1472, 406] width 12 height 20
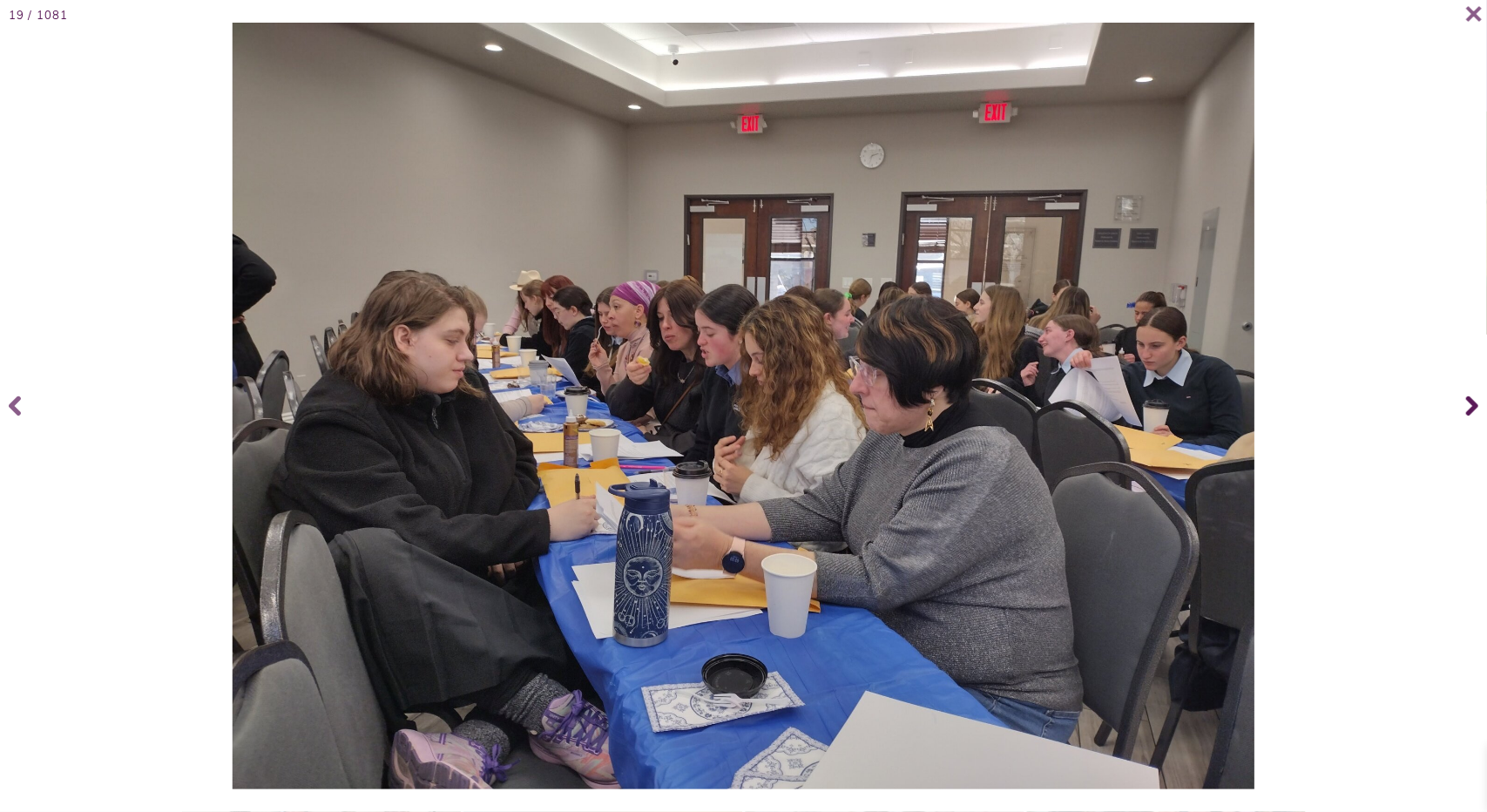
click at [1466, 402] on icon at bounding box center [1472, 405] width 12 height 70
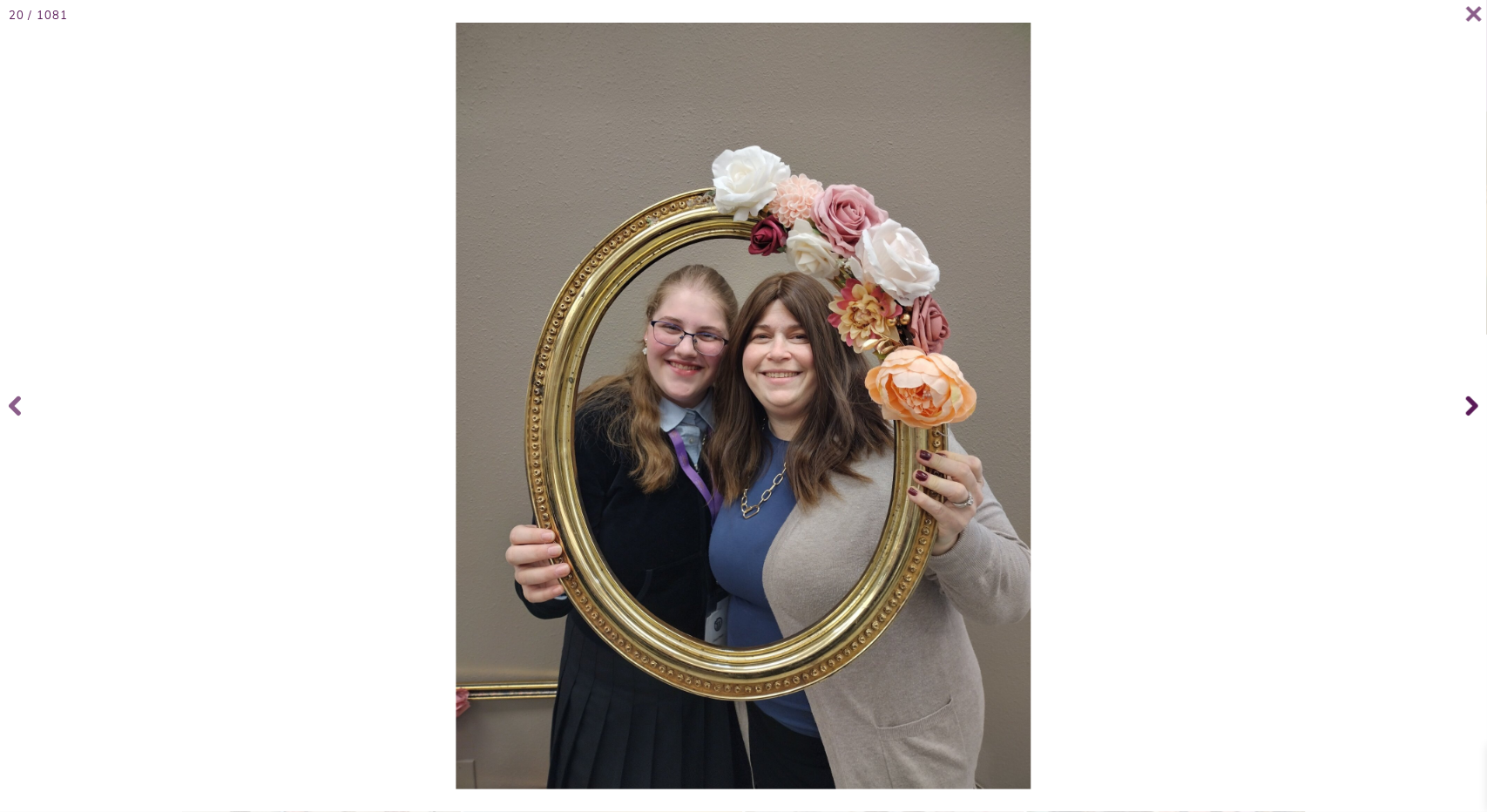
click at [1466, 402] on icon at bounding box center [1472, 405] width 12 height 70
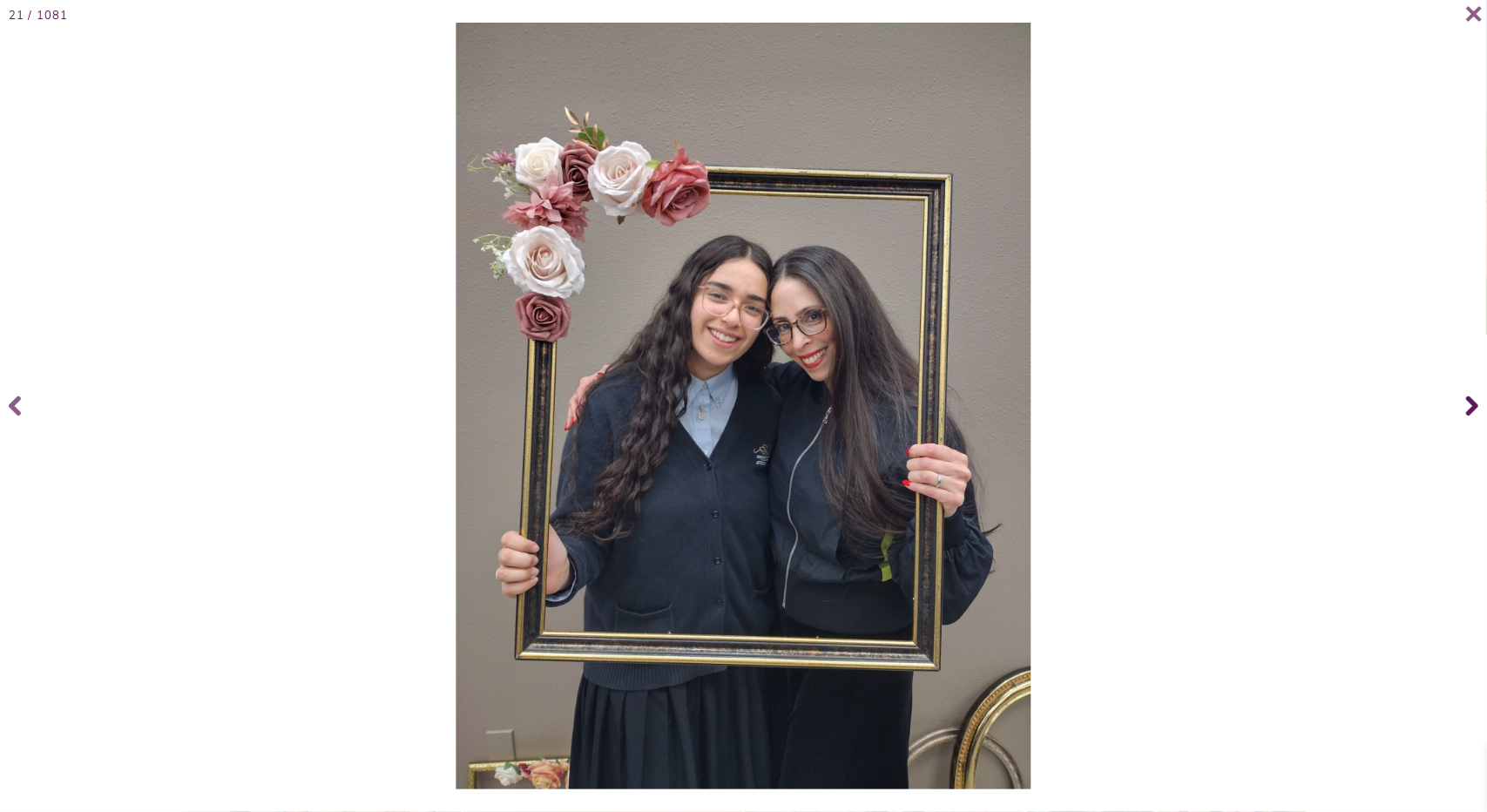
click at [1466, 402] on icon at bounding box center [1472, 405] width 12 height 70
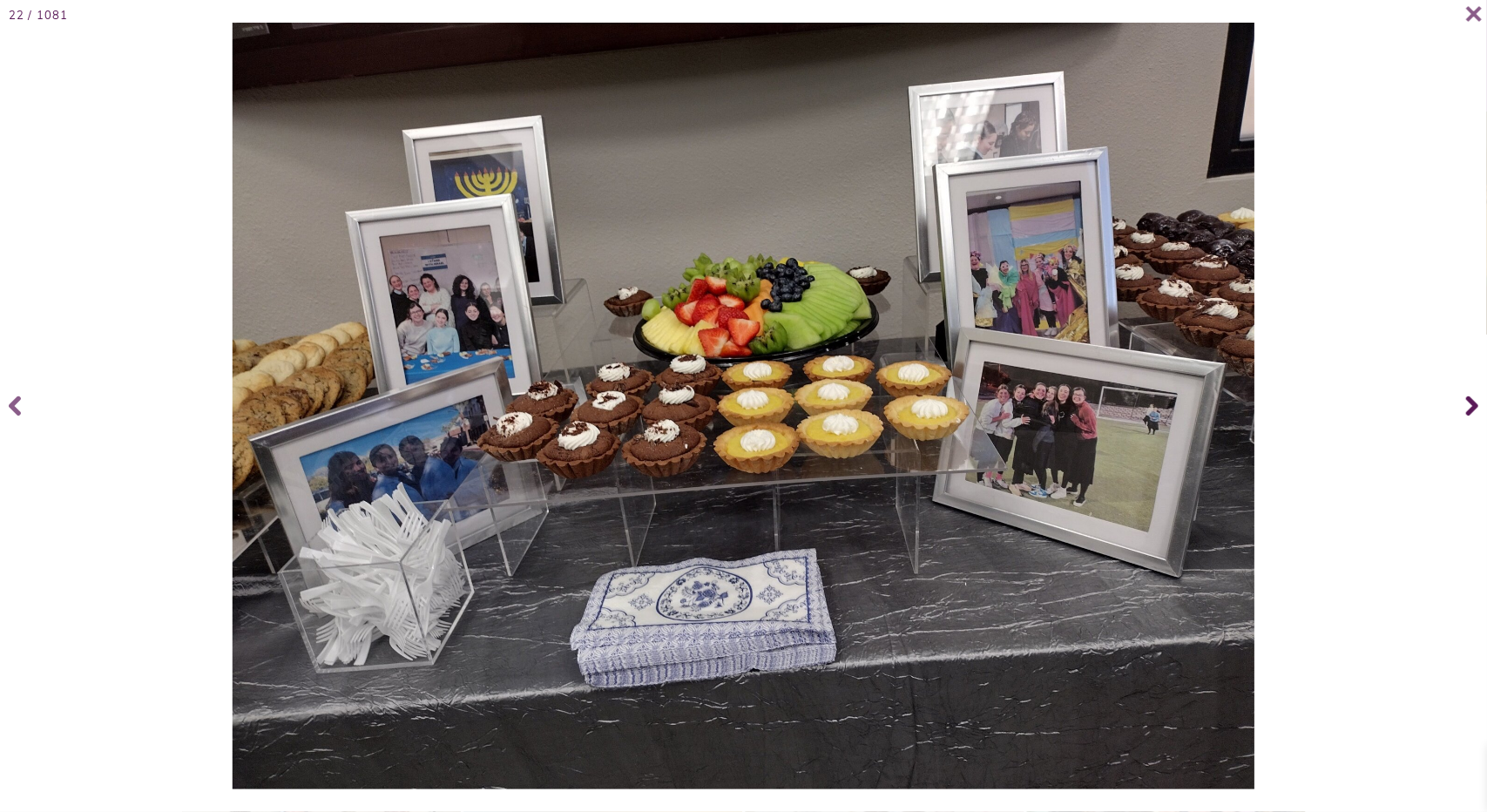
click at [1466, 402] on icon at bounding box center [1472, 405] width 12 height 70
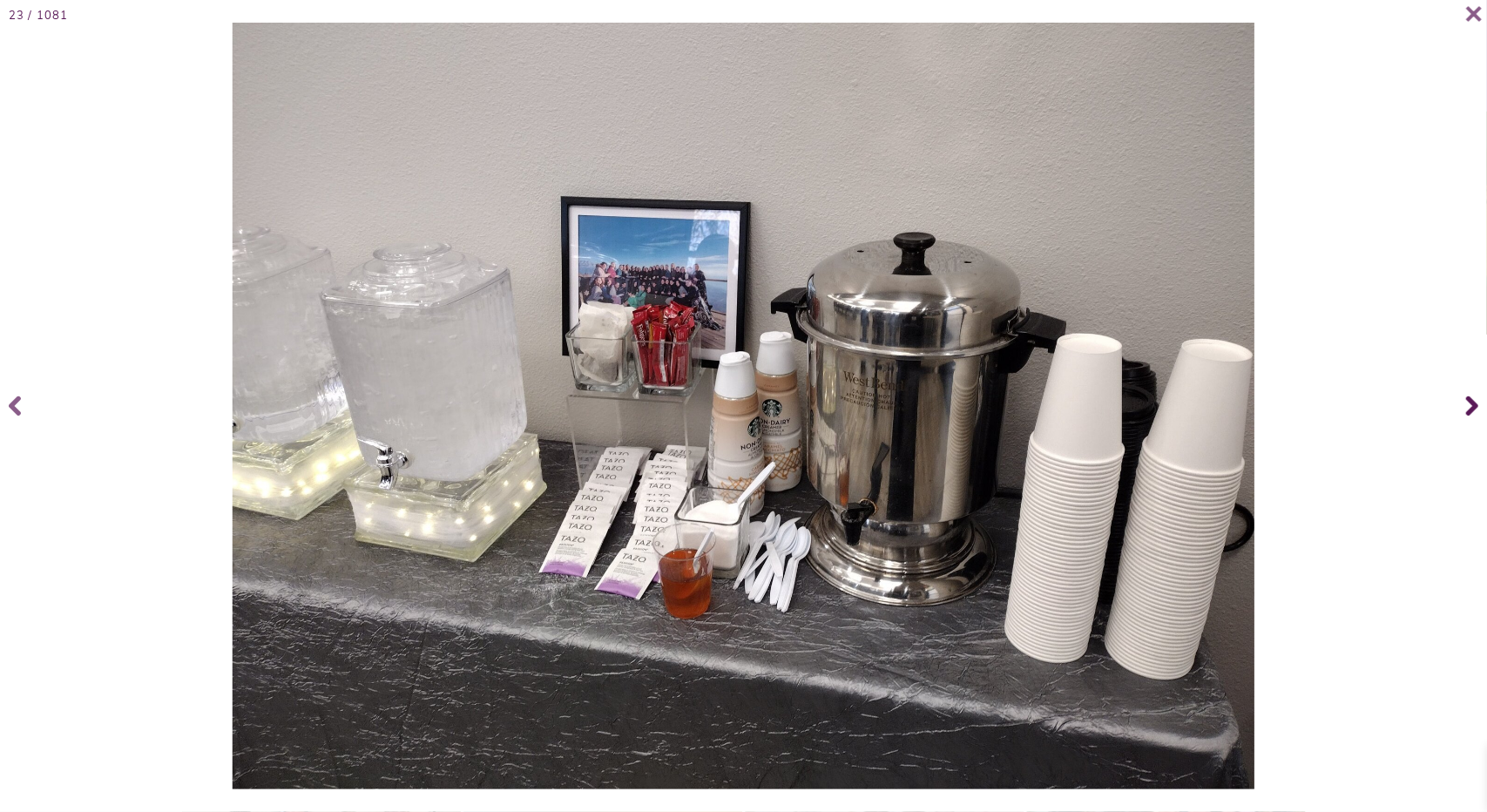
click at [1466, 402] on icon at bounding box center [1472, 405] width 12 height 70
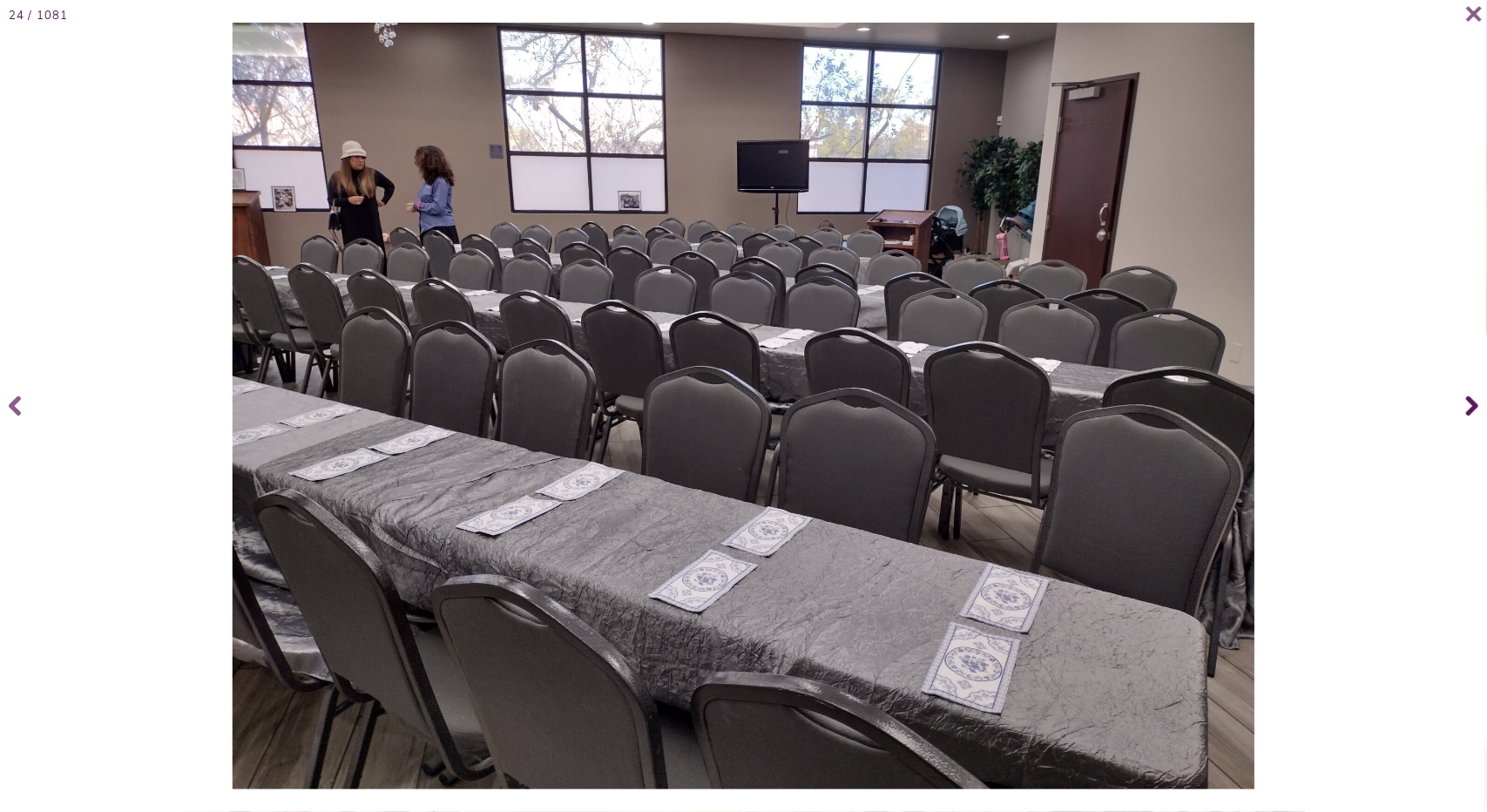
click at [1466, 402] on icon at bounding box center [1472, 405] width 12 height 70
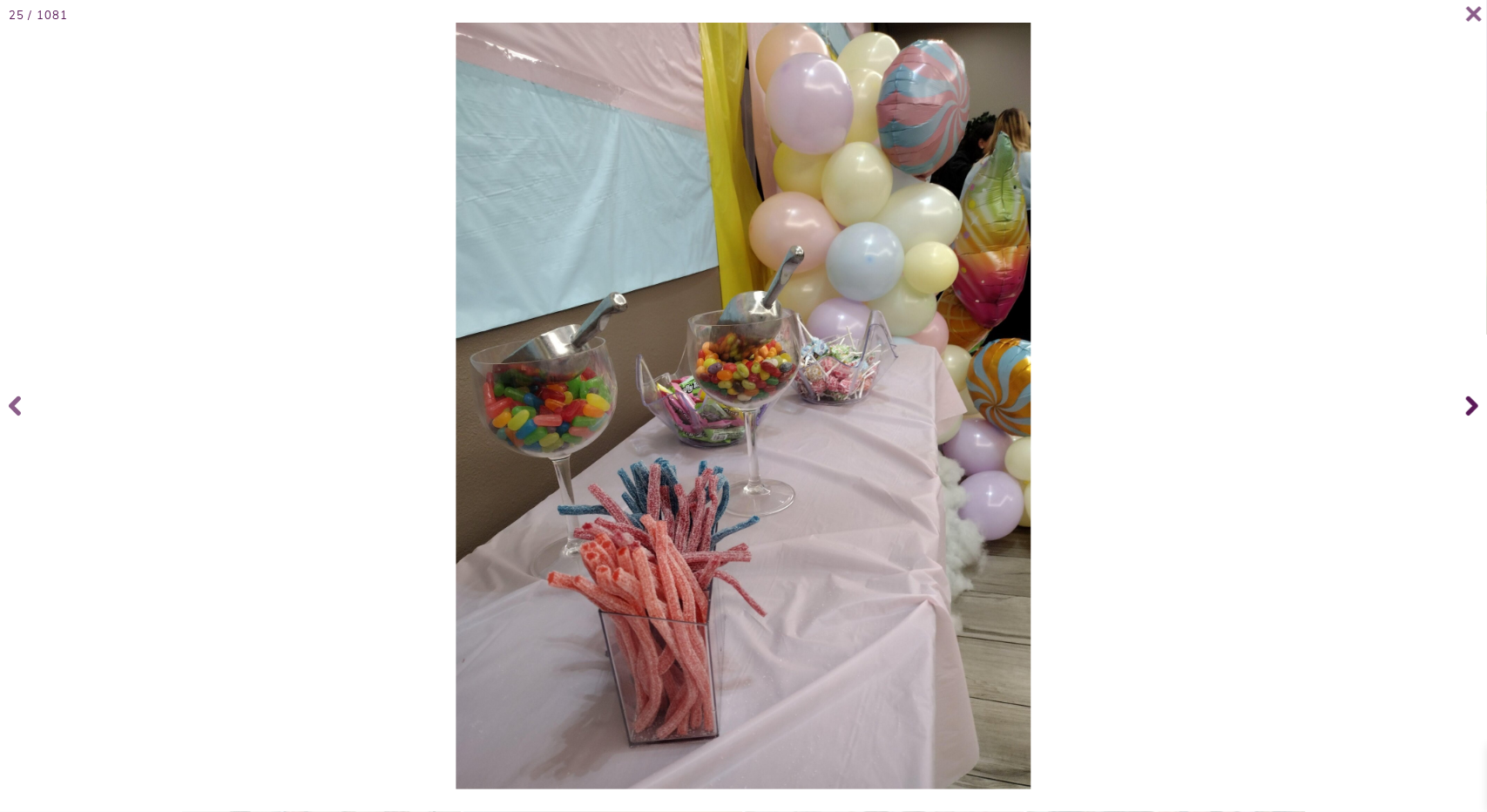
click at [1469, 404] on icon at bounding box center [1472, 405] width 12 height 70
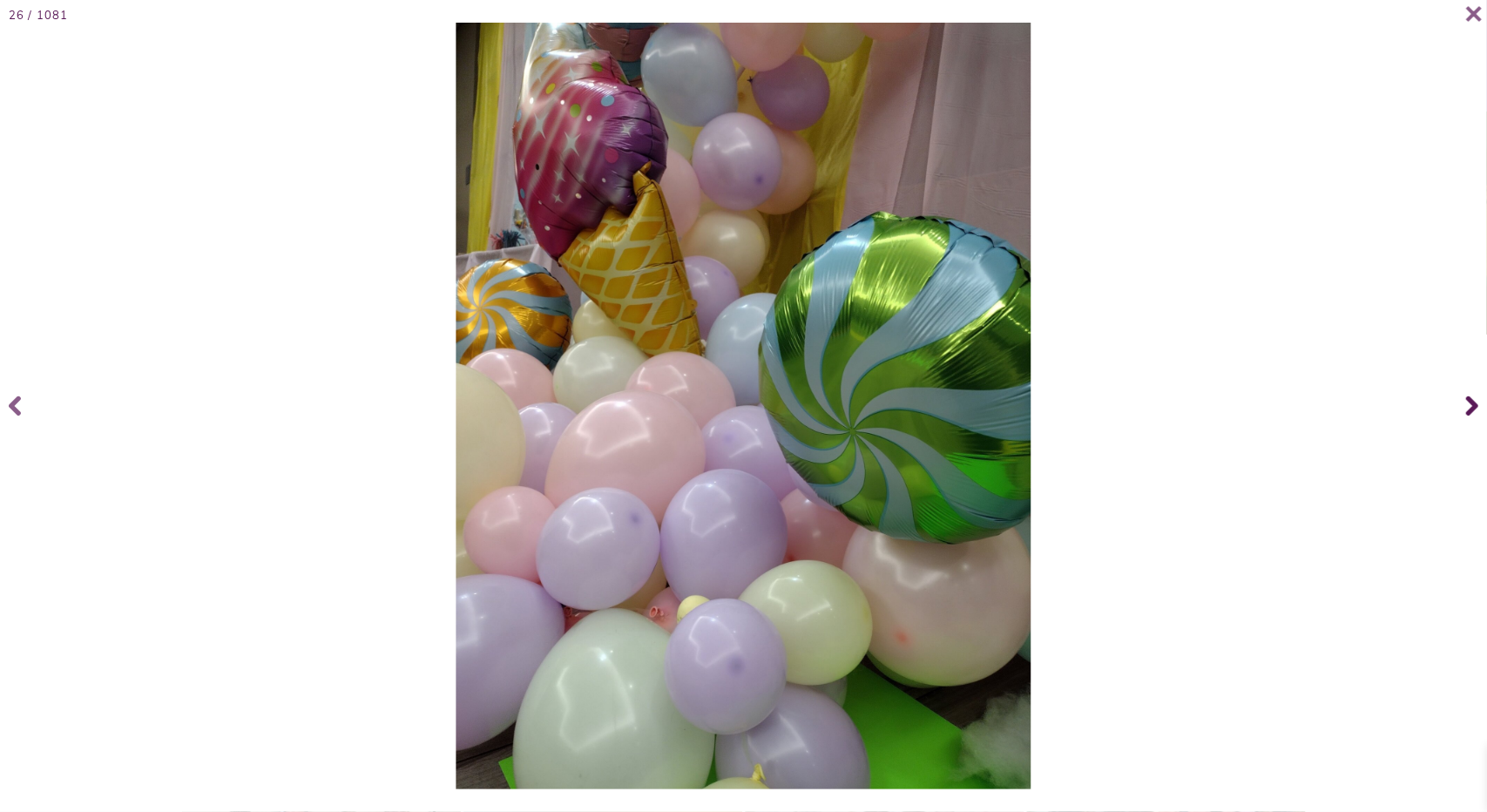
click at [1469, 406] on icon at bounding box center [1472, 405] width 12 height 70
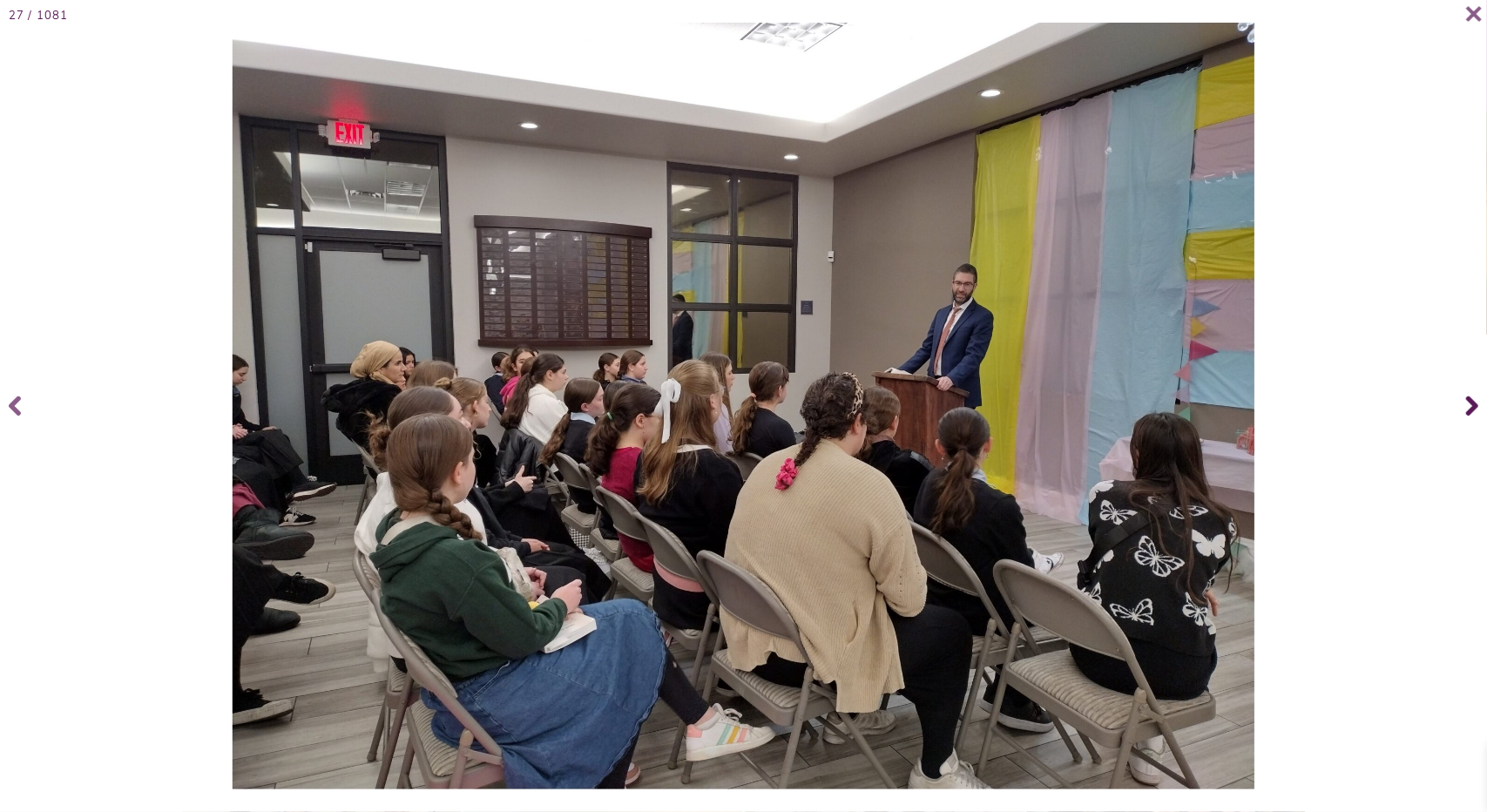
click at [1471, 410] on icon at bounding box center [1472, 406] width 12 height 20
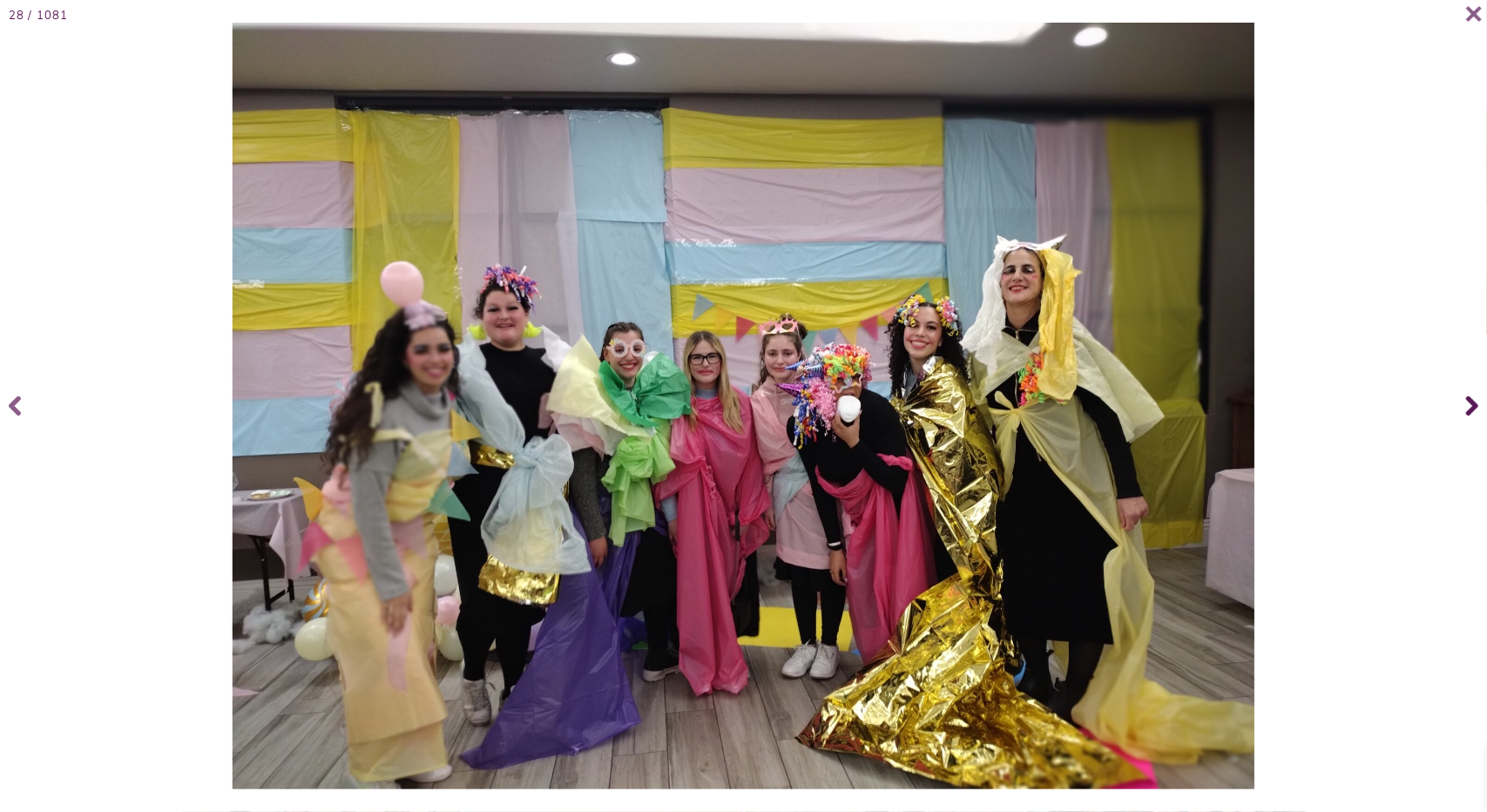
click at [1468, 408] on icon at bounding box center [1472, 405] width 12 height 70
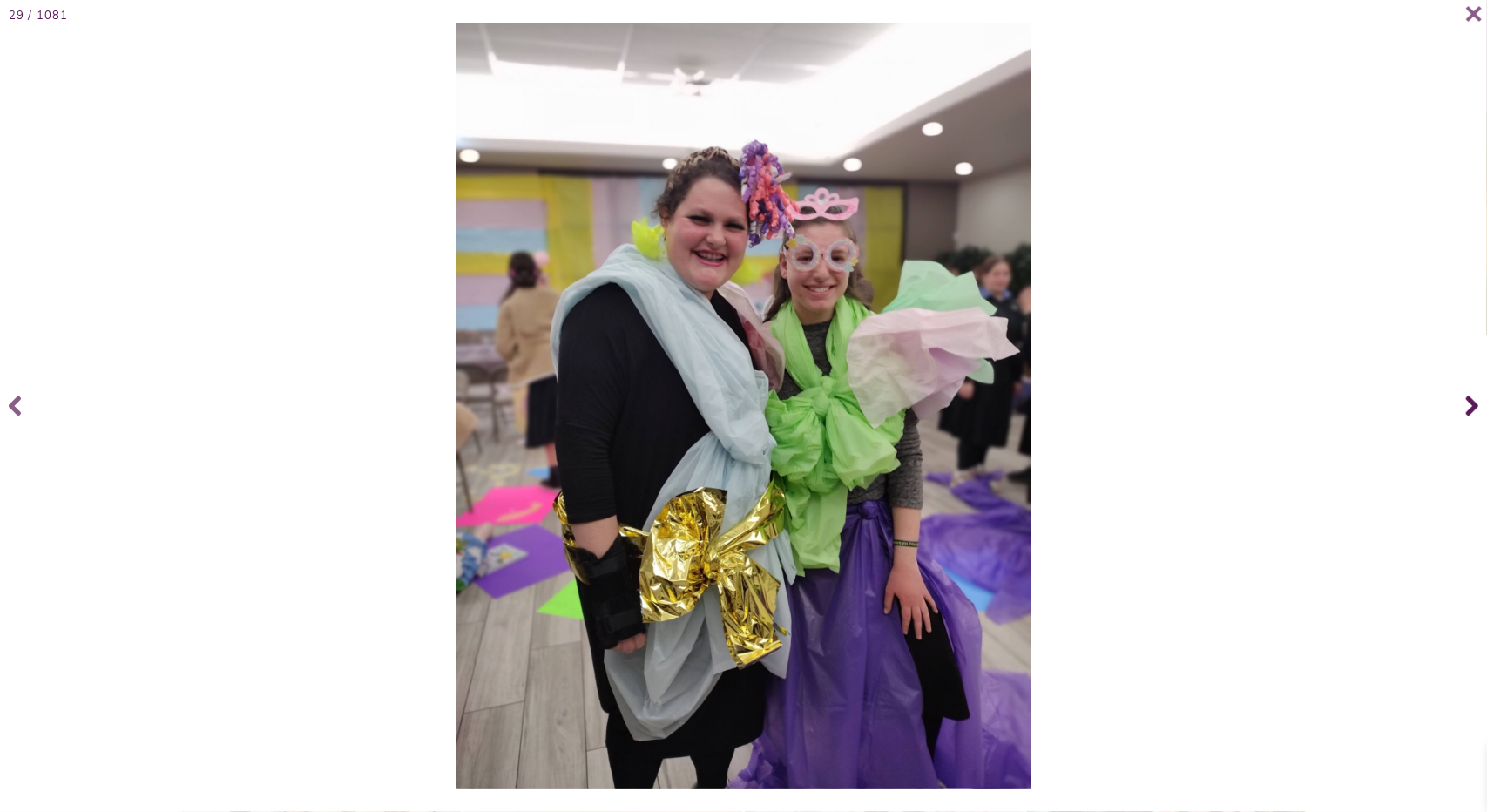
click at [1468, 408] on icon at bounding box center [1472, 405] width 12 height 70
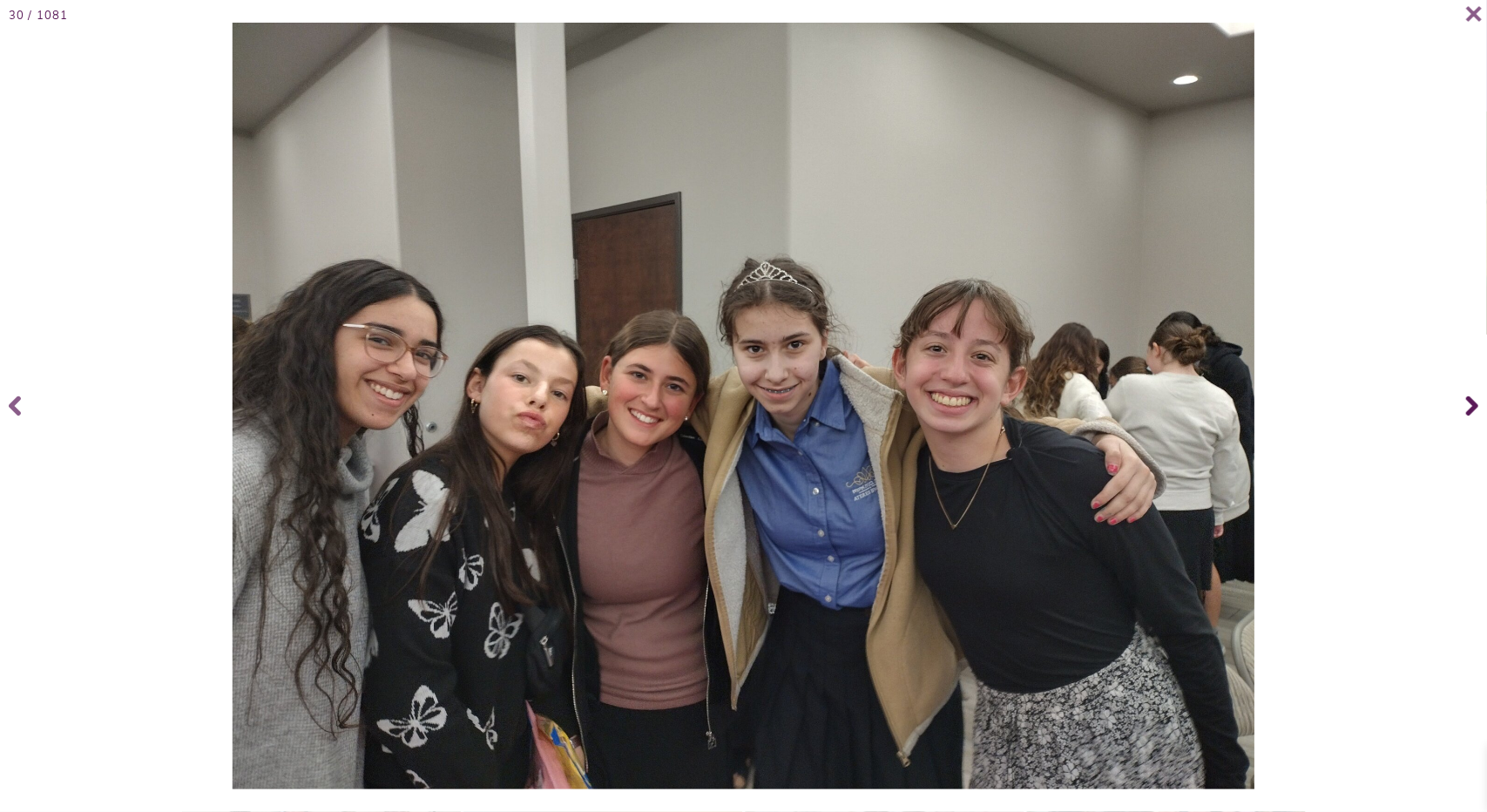
click at [1472, 398] on icon at bounding box center [1472, 405] width 12 height 70
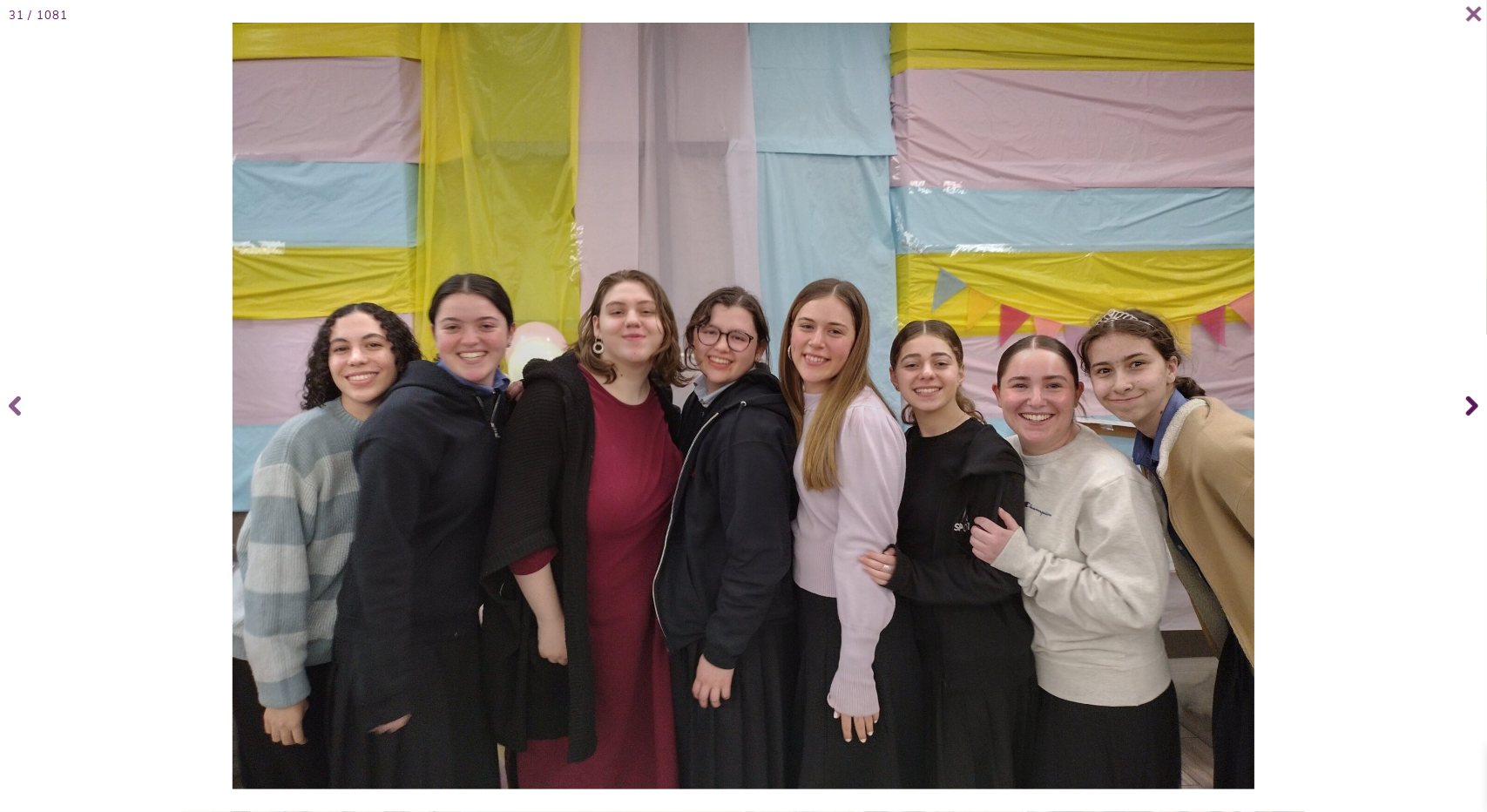
click at [1462, 410] on span at bounding box center [1469, 405] width 35 height 70
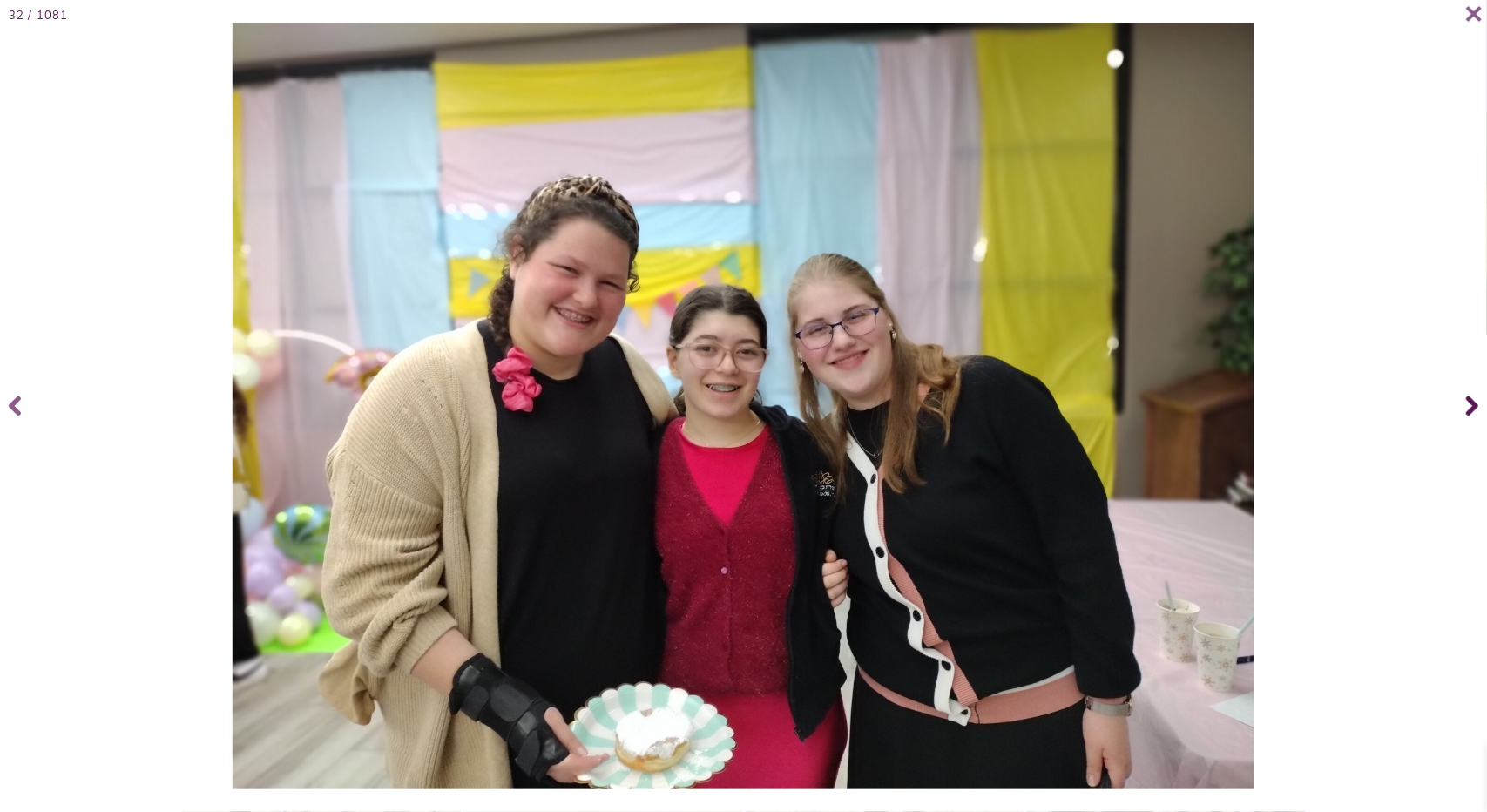
click at [1462, 410] on span at bounding box center [1469, 405] width 35 height 70
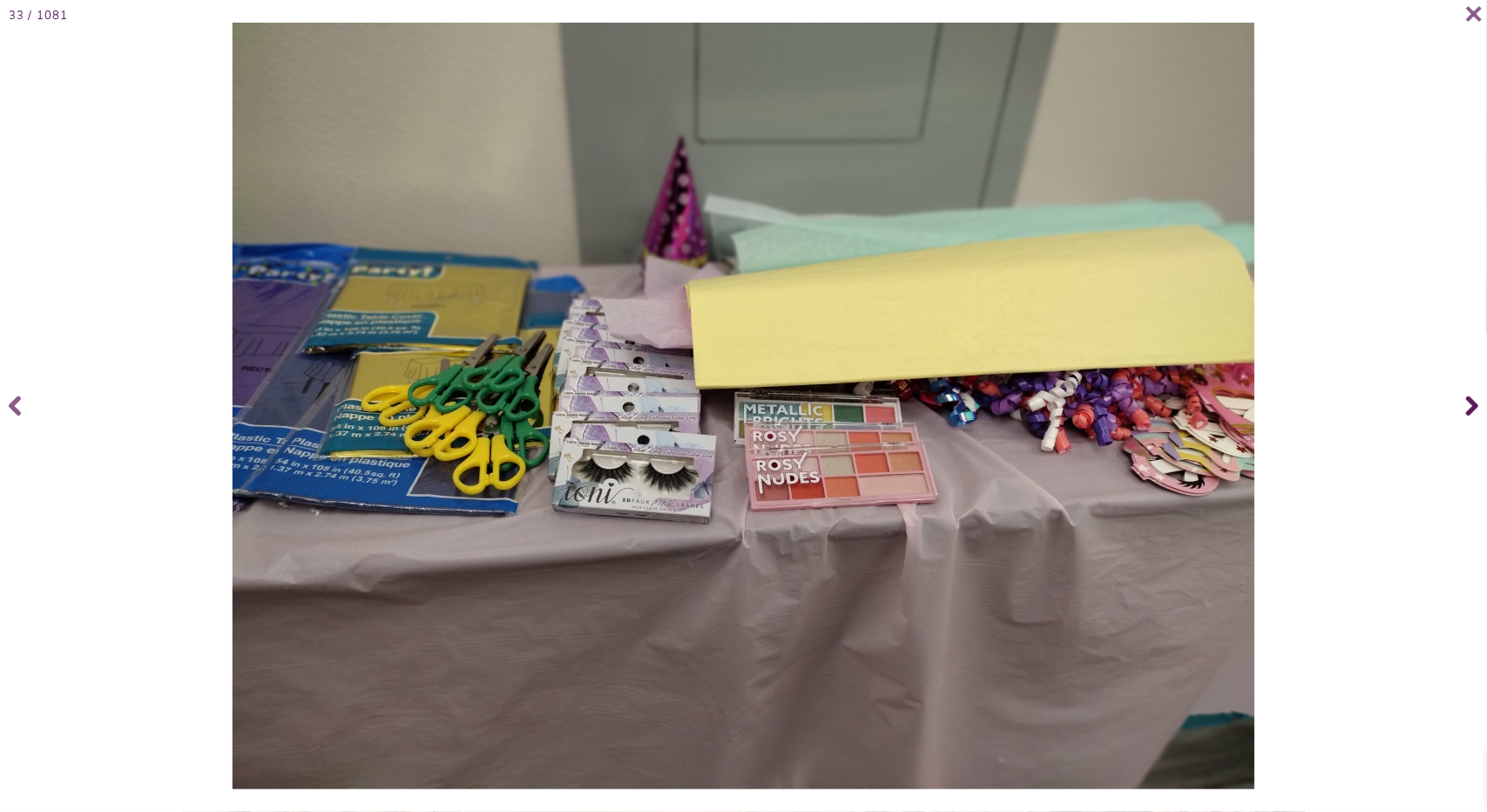
click at [1462, 410] on span at bounding box center [1469, 405] width 35 height 70
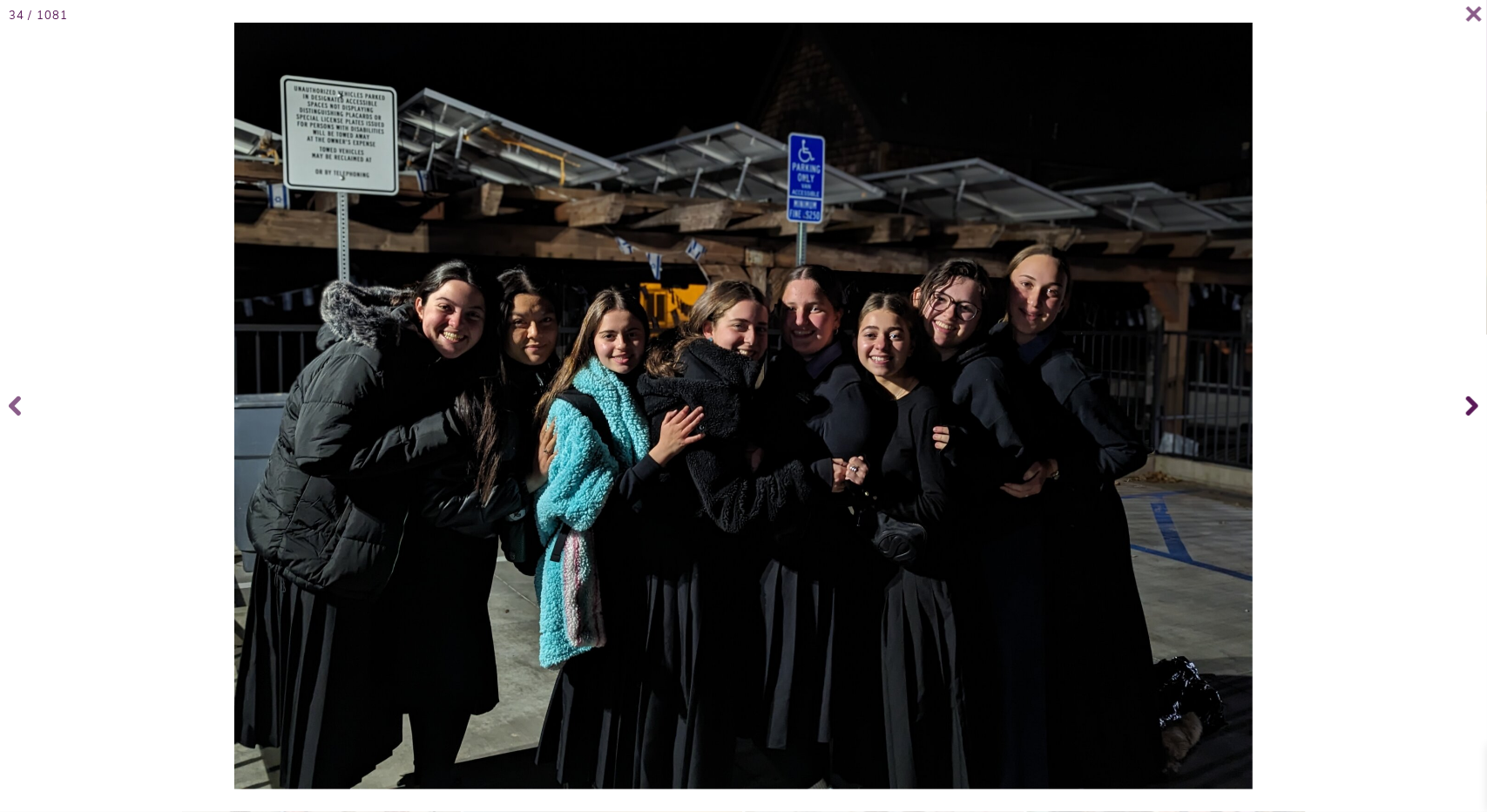
click at [1462, 410] on span at bounding box center [1469, 405] width 35 height 70
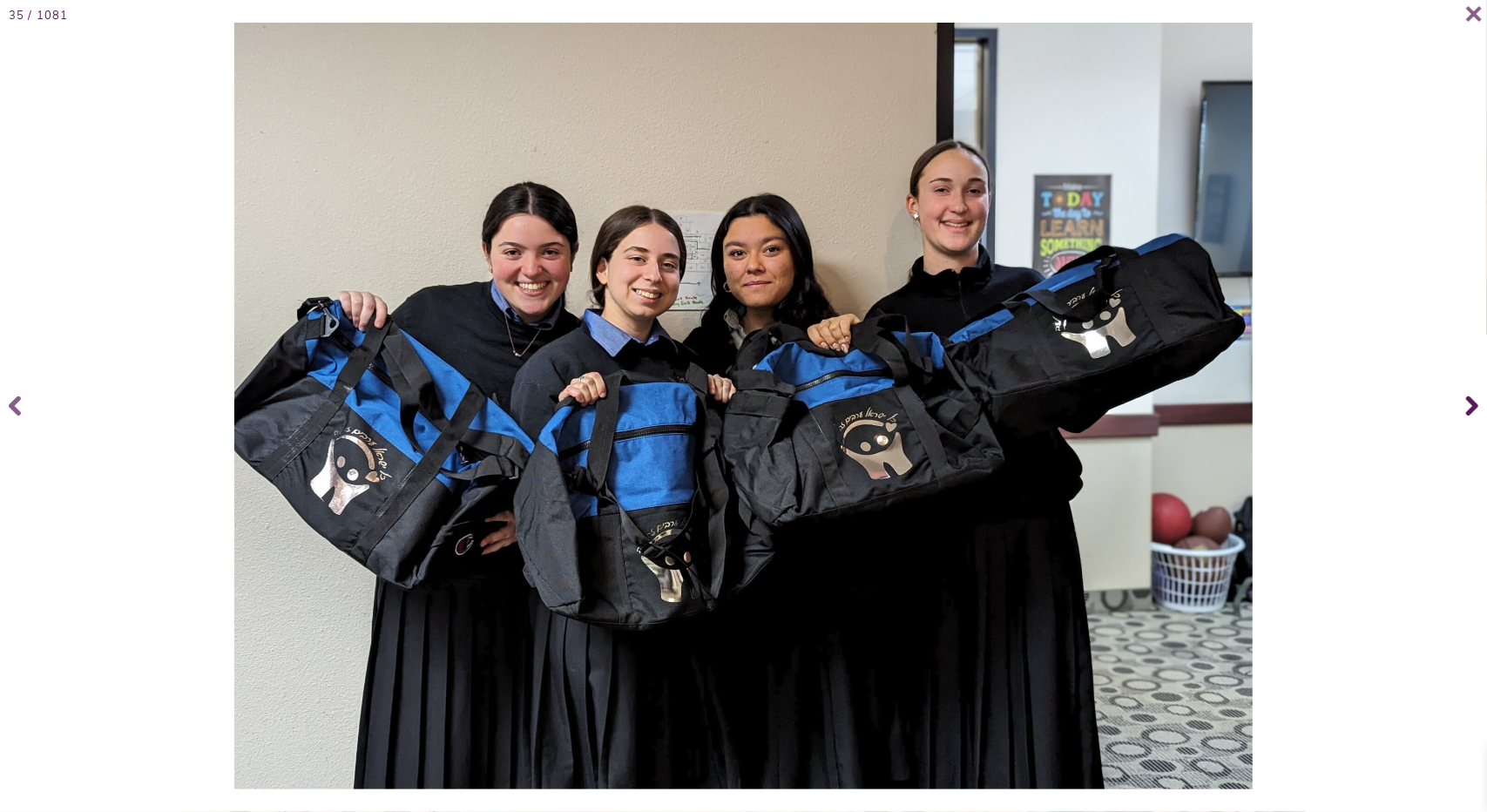
click at [1473, 401] on icon at bounding box center [1472, 405] width 12 height 70
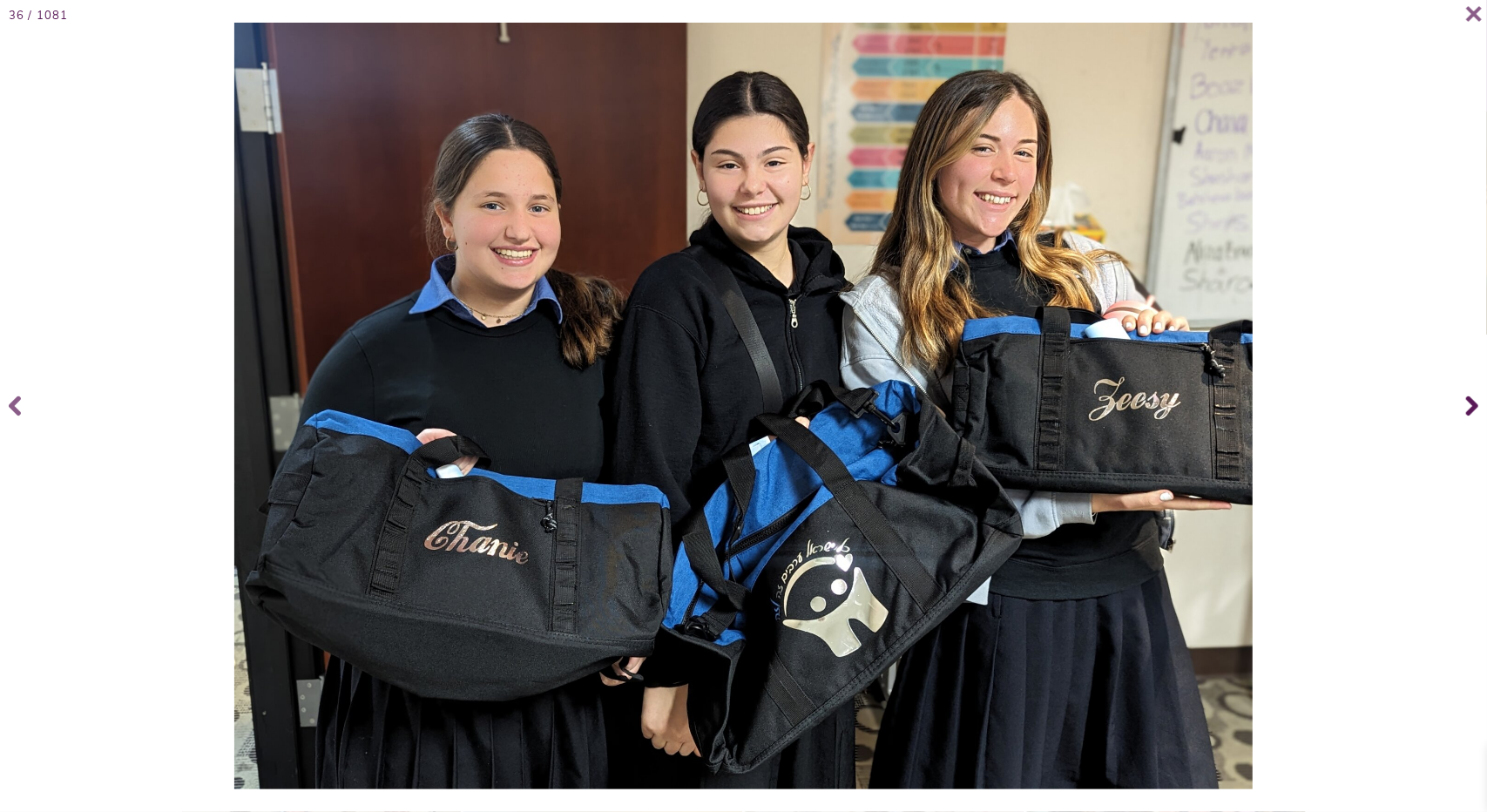
click at [1473, 401] on icon at bounding box center [1472, 405] width 12 height 70
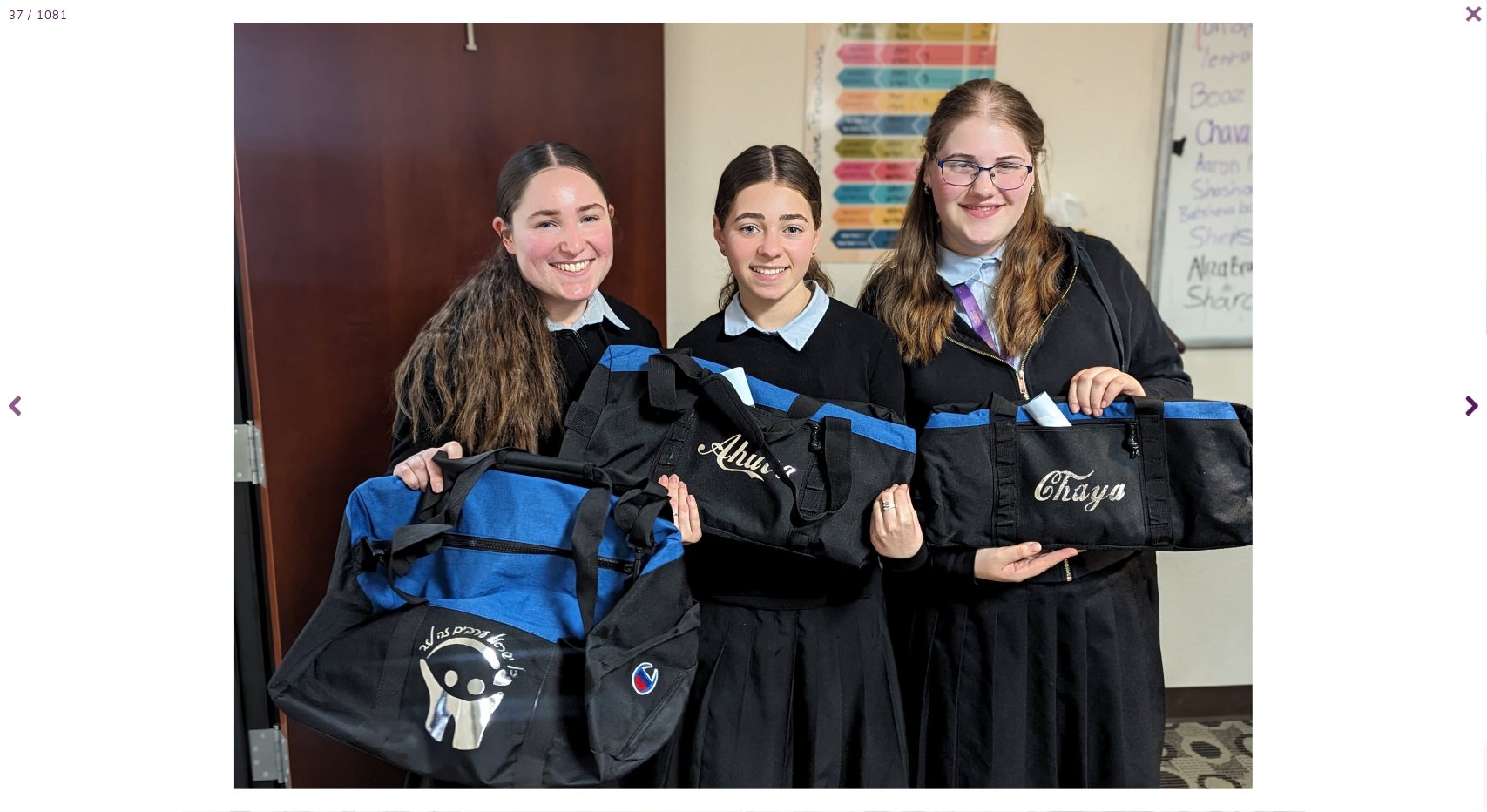
click at [1473, 401] on icon at bounding box center [1472, 405] width 12 height 70
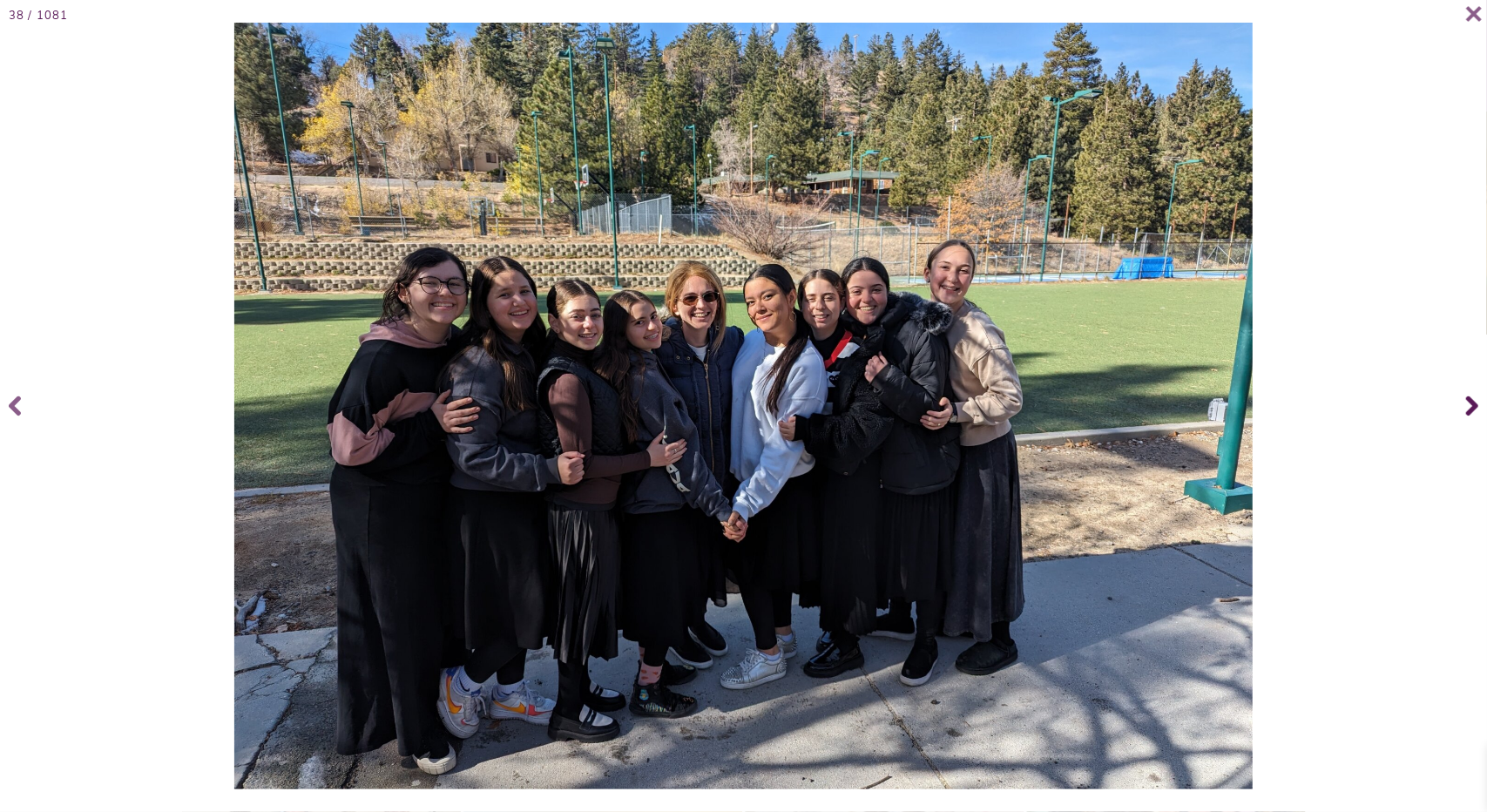
click at [1473, 406] on icon at bounding box center [1472, 406] width 12 height 20
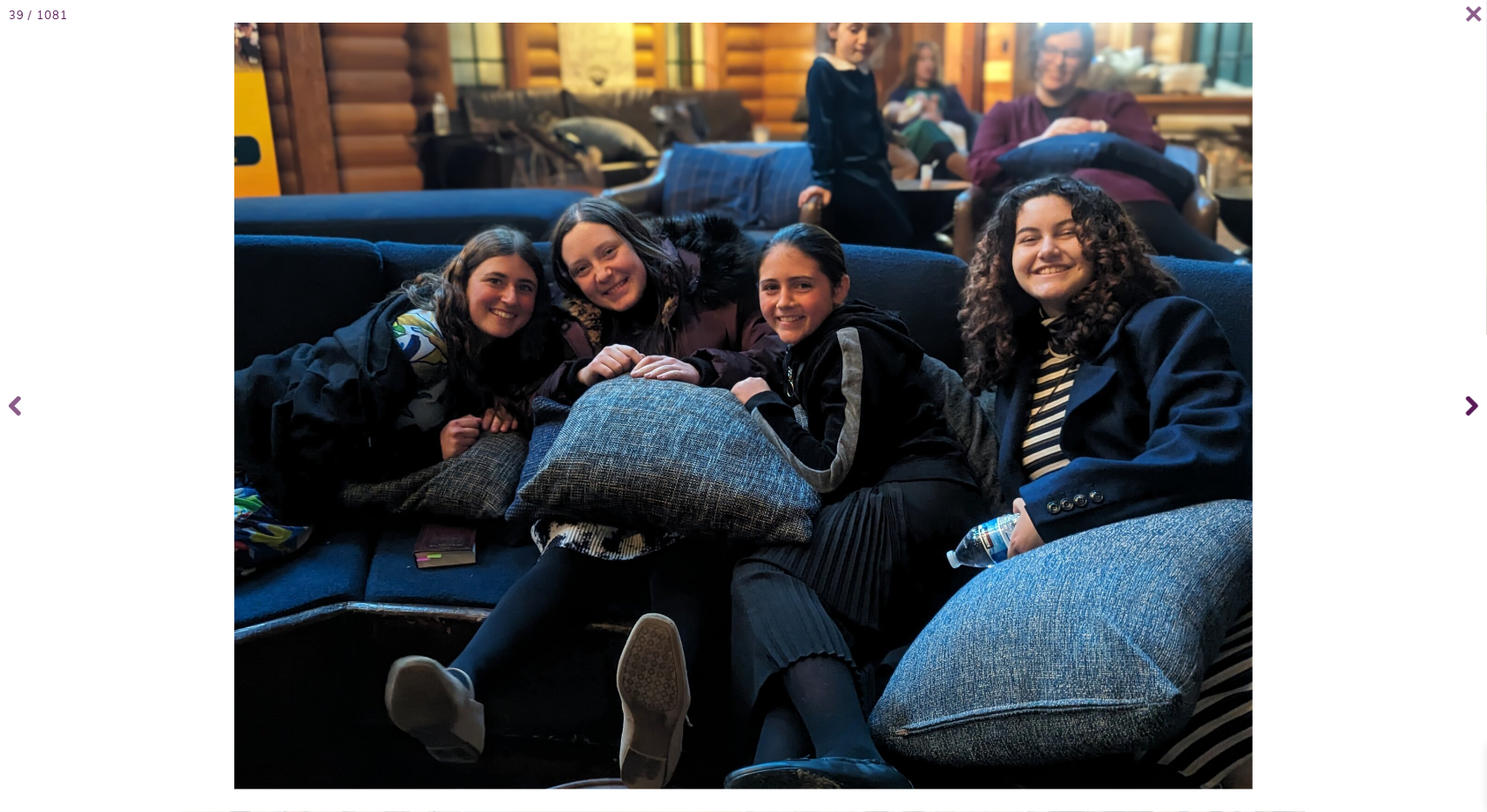
click at [1473, 406] on icon at bounding box center [1472, 406] width 12 height 20
